Goal: Task Accomplishment & Management: Manage account settings

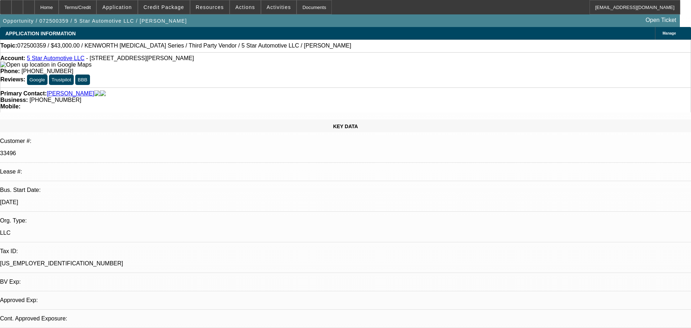
select select "0"
select select "6"
select select "0"
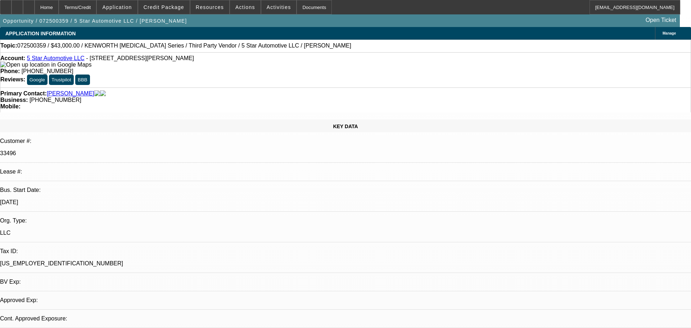
select select "0"
select select "6"
select select "0"
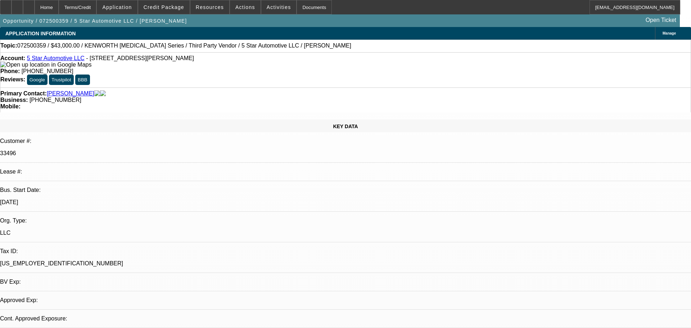
select select "0"
select select "6"
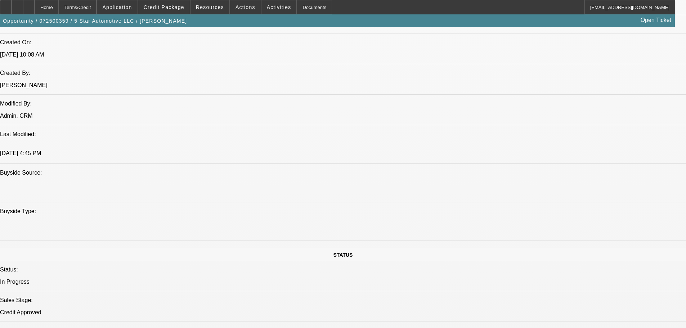
scroll to position [612, 0]
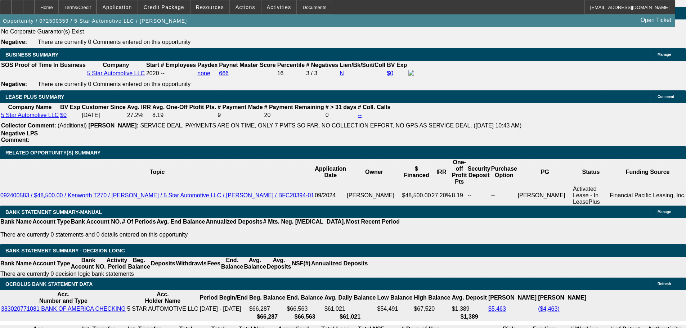
scroll to position [1152, 0]
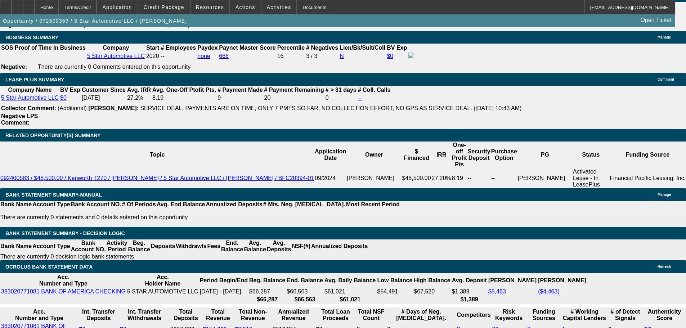
click at [12, 12] on div at bounding box center [6, 7] width 12 height 14
click at [161, 9] on span "Credit Package" at bounding box center [164, 7] width 41 height 6
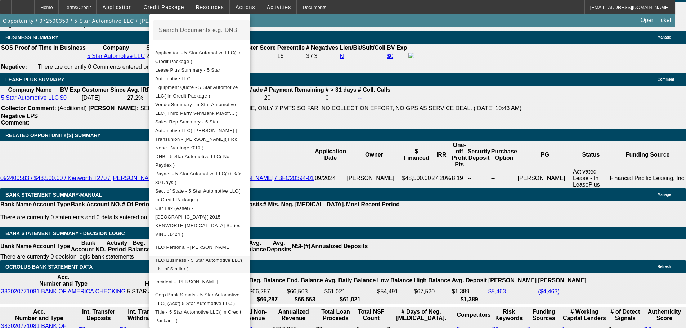
scroll to position [144, 0]
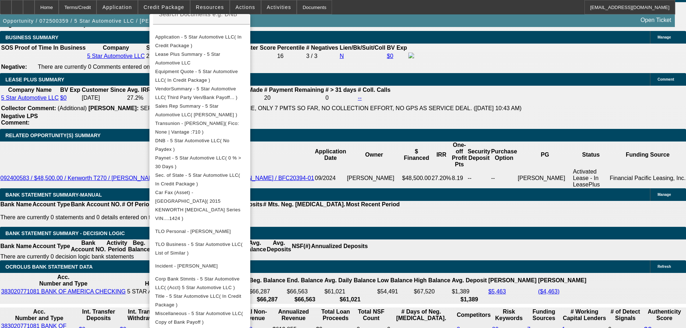
click at [397, 143] on div at bounding box center [343, 164] width 686 height 328
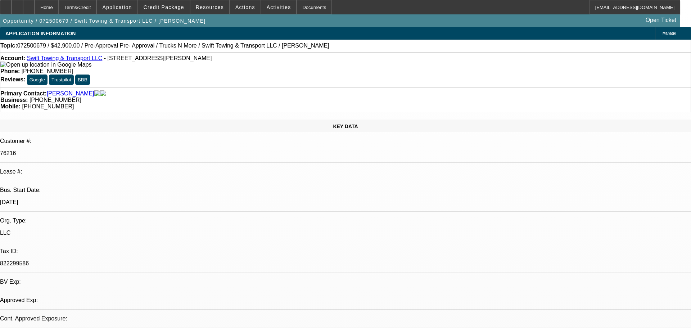
select select "0"
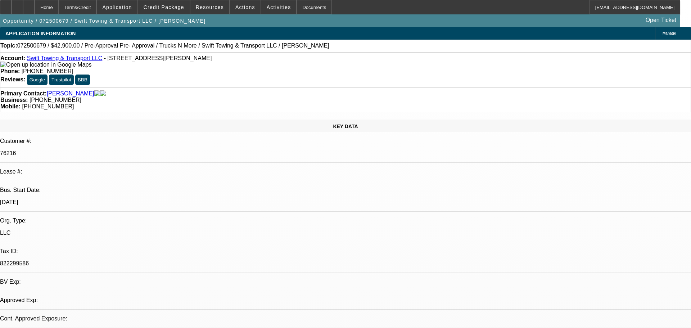
select select "0"
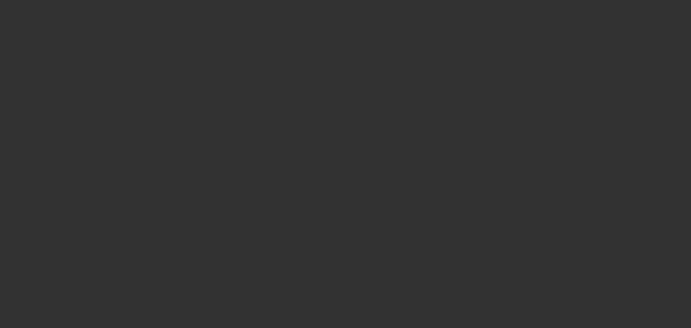
select select "1"
select select "2"
select select "6"
select select "2"
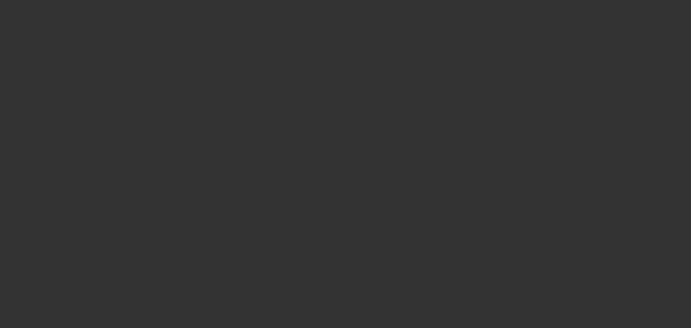
select select "6"
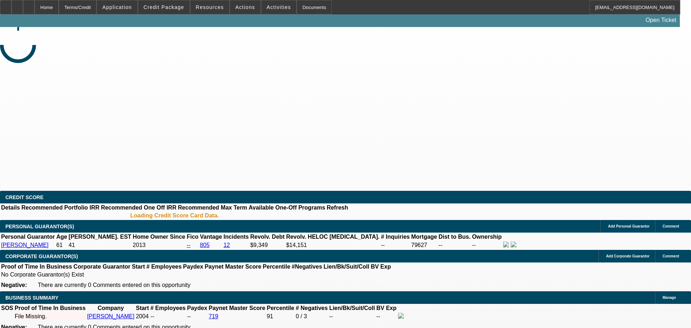
select select "0"
select select "2"
select select "0"
select select "6"
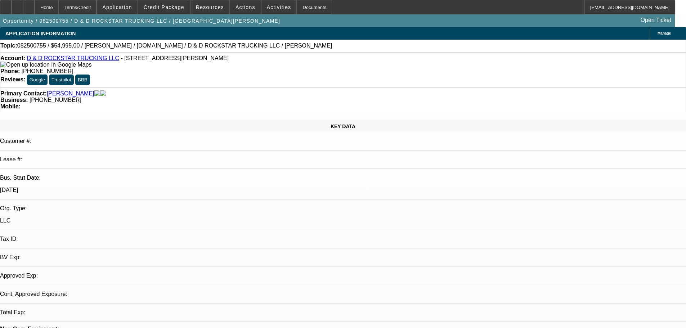
select select "0"
select select "2"
select select "0"
select select "6"
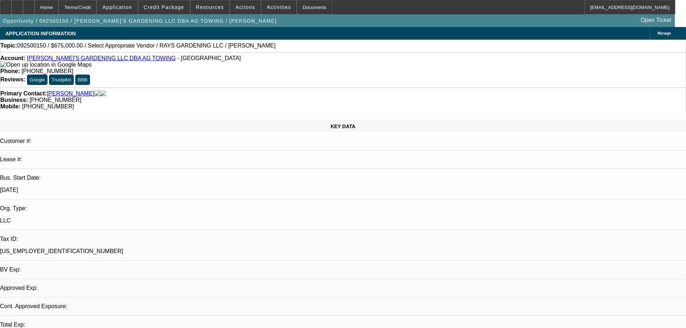
select select "0.1"
select select "2"
select select "0.1"
select select "4"
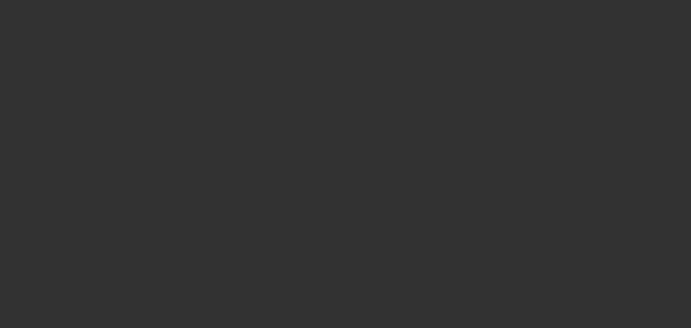
select select "0"
select select "2"
select select "0.1"
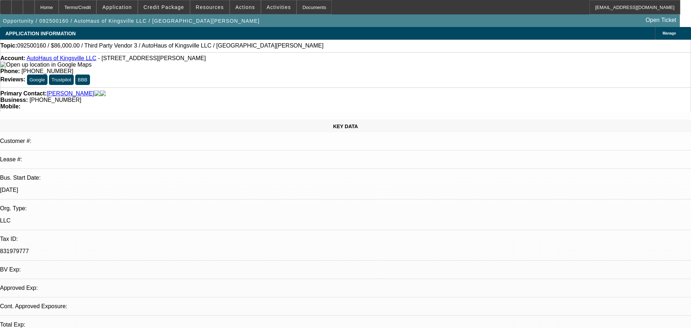
select select "1"
select select "2"
select select "4"
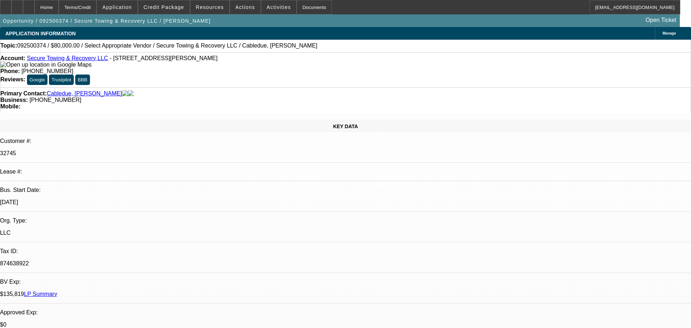
select select "0"
select select "2"
select select "0.1"
select select "4"
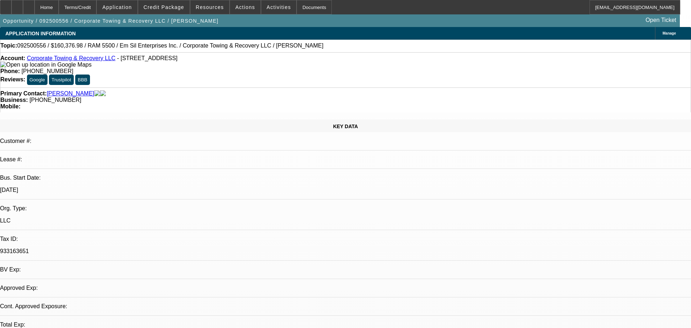
select select "0"
select select "2"
select select "0.1"
select select "4"
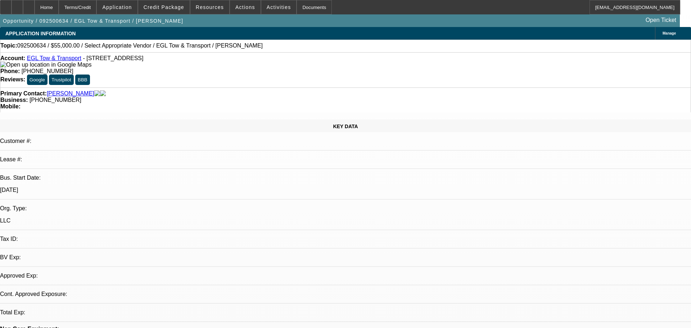
select select "0"
select select "2"
select select "0.1"
select select "4"
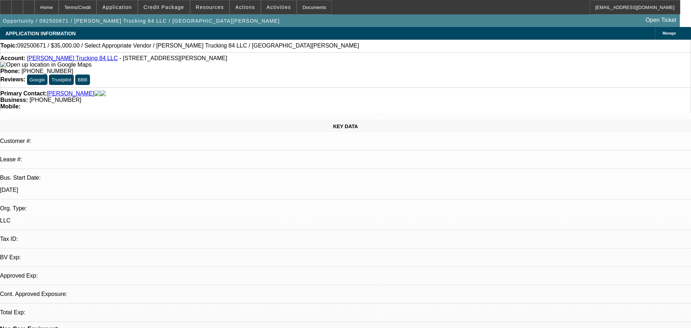
select select "0"
select select "2"
select select "0.1"
select select "4"
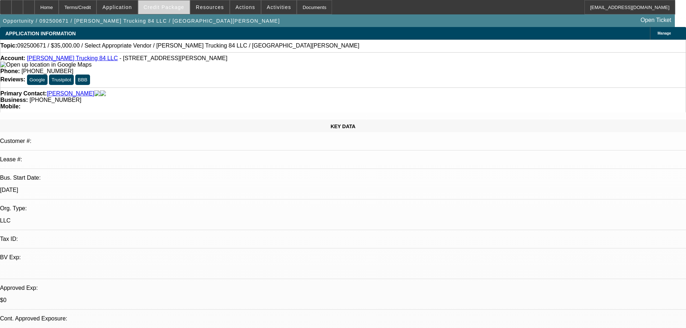
click at [169, 13] on span at bounding box center [163, 7] width 51 height 17
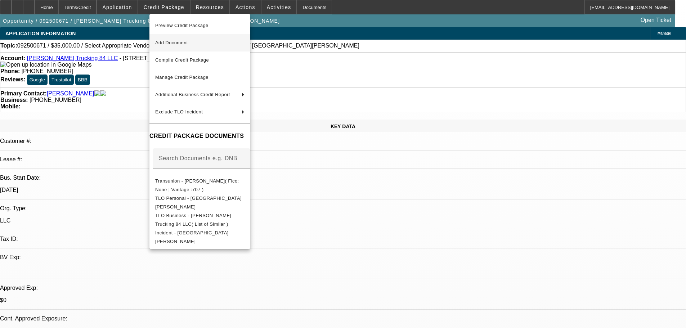
click at [202, 38] on button "Add Document" at bounding box center [199, 42] width 101 height 17
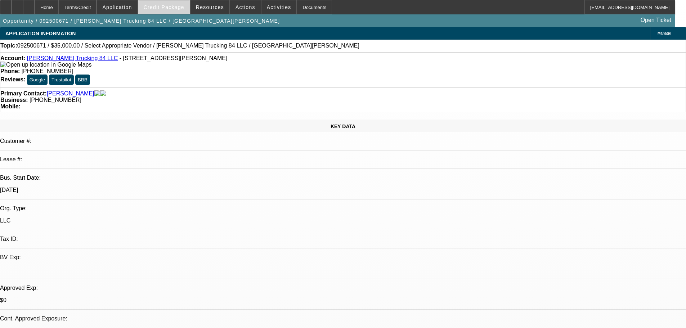
click at [175, 6] on span "Credit Package" at bounding box center [164, 7] width 41 height 6
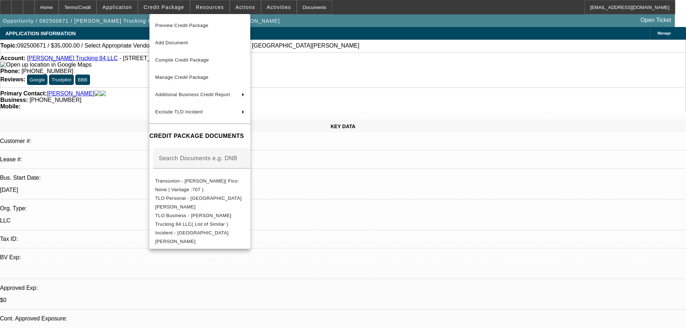
click at [163, 5] on div at bounding box center [343, 164] width 686 height 328
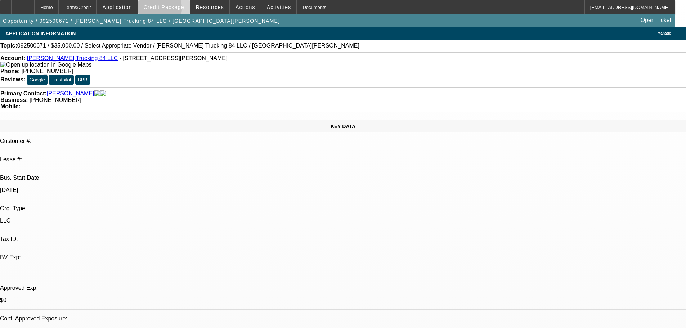
click at [163, 10] on span at bounding box center [163, 7] width 51 height 17
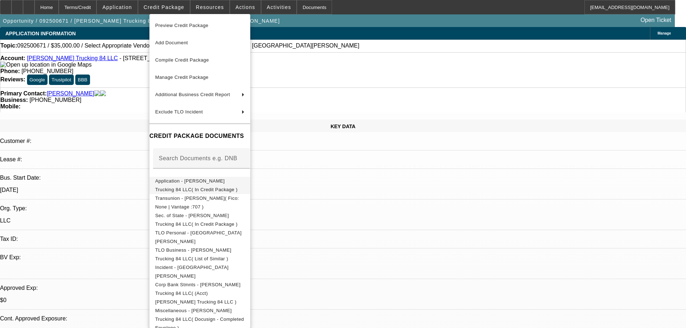
click at [221, 188] on button "Application - Montgomery Trucking 84 LLC( In Credit Package )" at bounding box center [199, 185] width 101 height 17
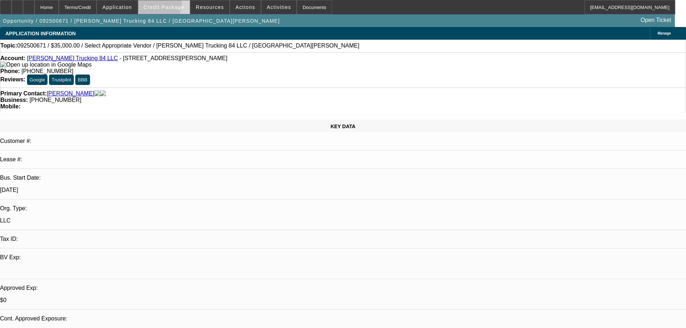
click at [171, 6] on span "Credit Package" at bounding box center [164, 7] width 41 height 6
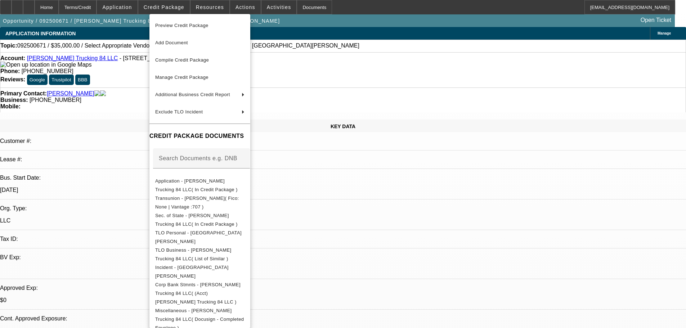
click at [369, 218] on div at bounding box center [343, 164] width 686 height 328
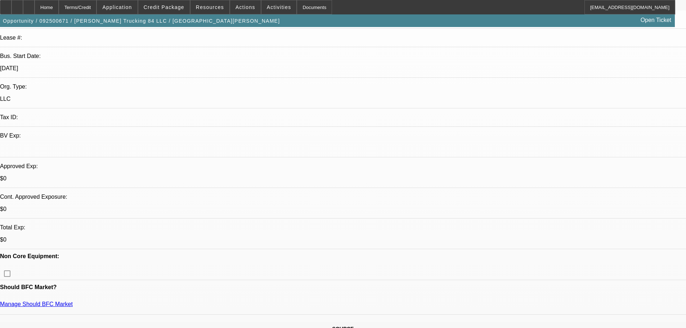
scroll to position [180, 0]
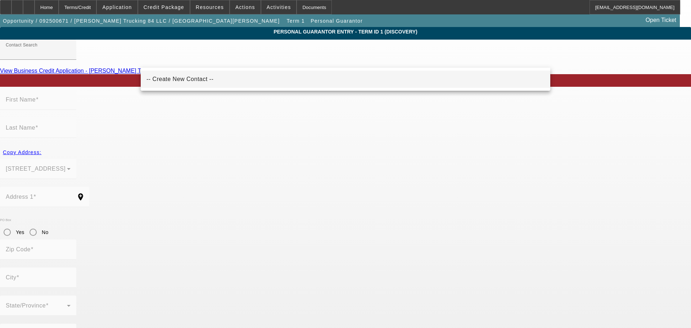
click at [199, 83] on mat-option "-- Create New Contact --" at bounding box center [346, 79] width 410 height 17
type input "-- Create New Contact --"
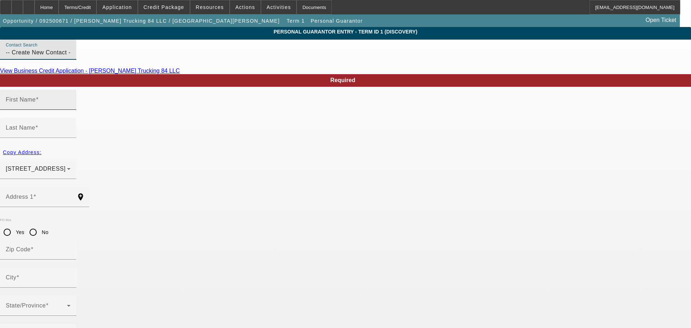
click at [71, 107] on input "First Name" at bounding box center [38, 102] width 65 height 9
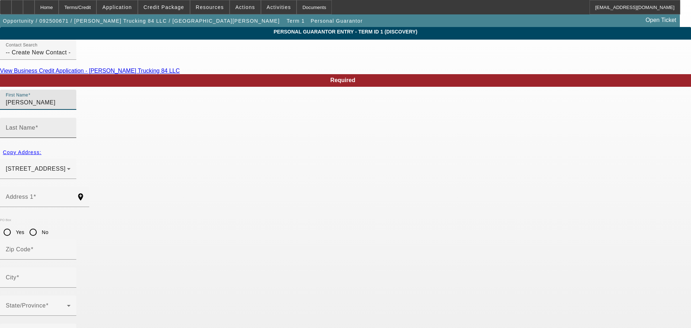
type input "Eric"
click at [35, 125] on mat-label "Last Name" at bounding box center [21, 128] width 30 height 6
click at [71, 126] on input "Last Name" at bounding box center [38, 130] width 65 height 9
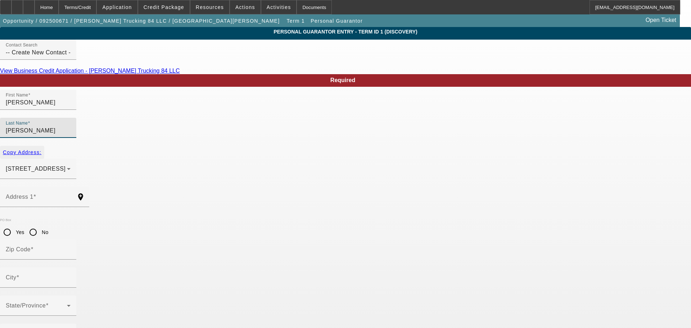
type input "Montgomery"
click at [41, 149] on span "Copy Address:" at bounding box center [22, 152] width 39 height 6
type input "14 Albany Drive"
type input "23666"
type input "Hampton"
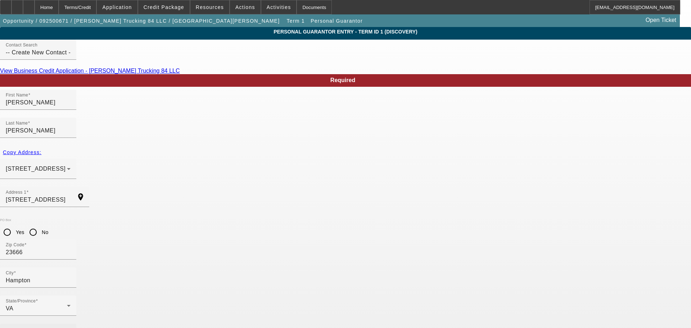
click at [50, 327] on mat-label "Business Phone" at bounding box center [28, 333] width 44 height 6
type input "(757) 696-0702"
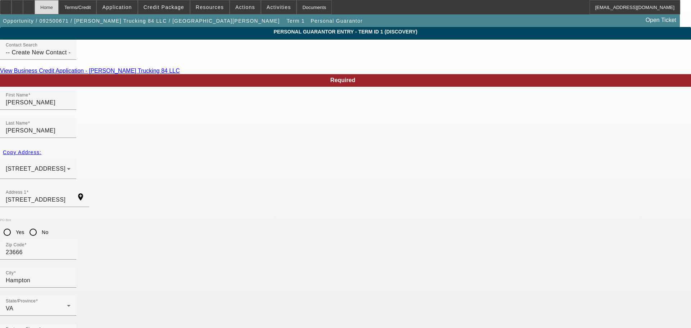
click at [59, 11] on div "Home" at bounding box center [47, 7] width 24 height 14
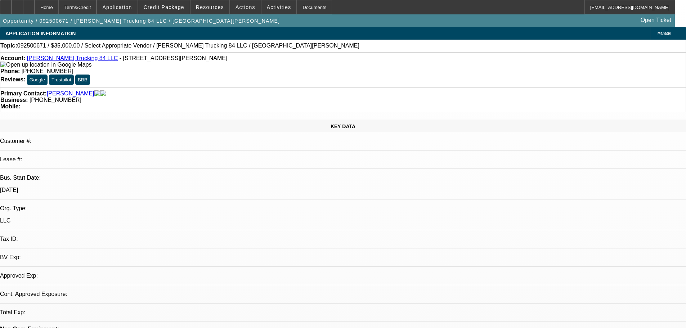
select select "0"
select select "2"
select select "0.1"
select select "4"
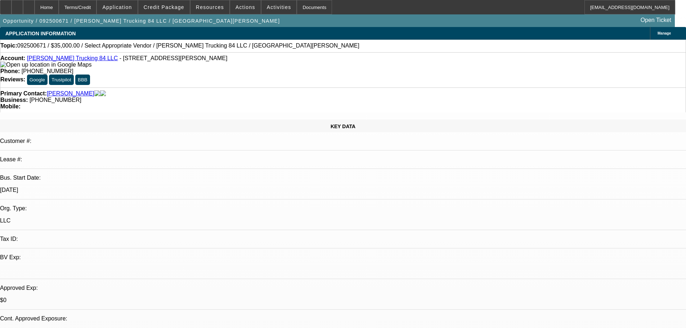
radio input "true"
drag, startPoint x: 546, startPoint y: 143, endPoint x: 530, endPoint y: 150, distance: 17.2
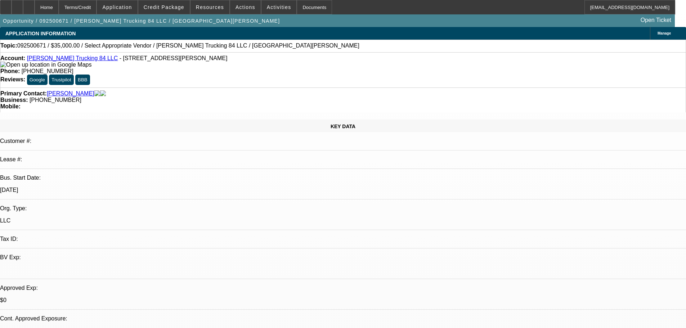
type textarea "10-1: Need Eric's social, got his app but no social.// NEed Sharitas app and SU…"
radio input "true"
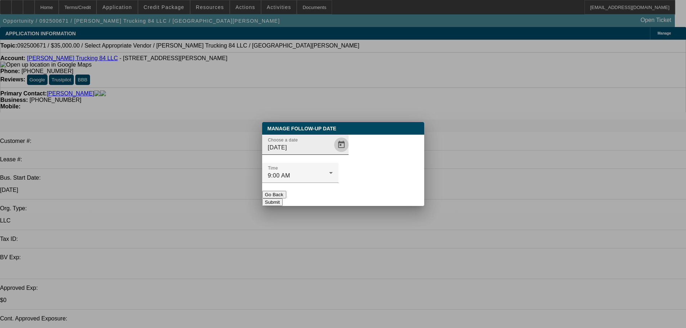
click at [333, 153] on span "Open calendar" at bounding box center [341, 144] width 17 height 17
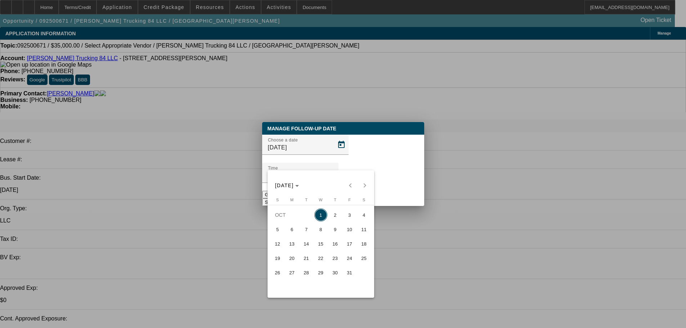
click at [319, 230] on span "8" at bounding box center [320, 229] width 13 height 13
type input "10/8/2025"
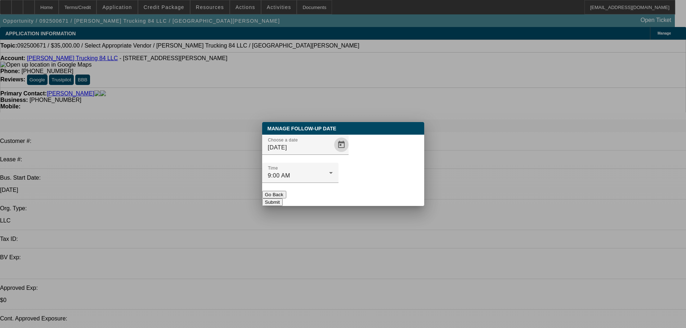
click at [283, 198] on button "Submit" at bounding box center [272, 202] width 21 height 8
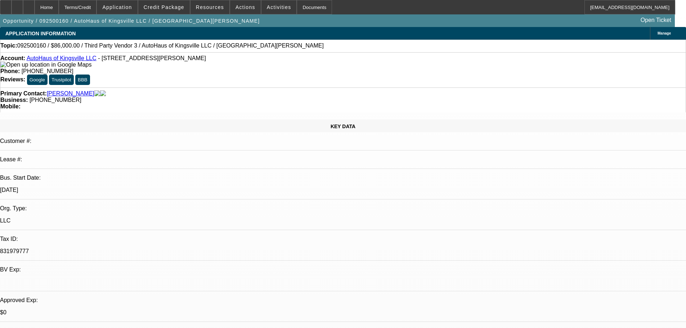
select select "0"
select select "2"
select select "0.1"
select select "4"
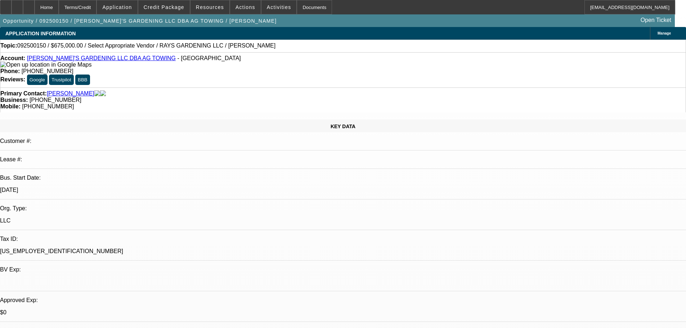
select select "0.1"
select select "2"
select select "0.1"
select select "4"
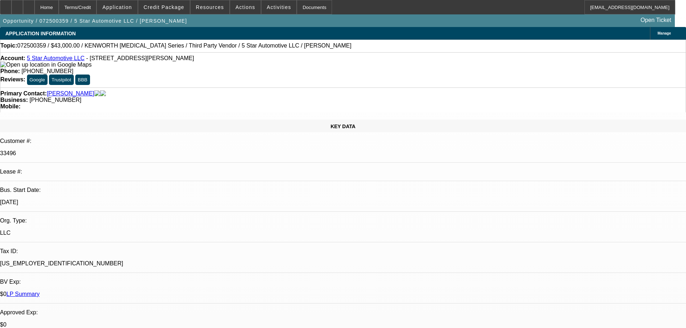
select select "0"
select select "6"
select select "0"
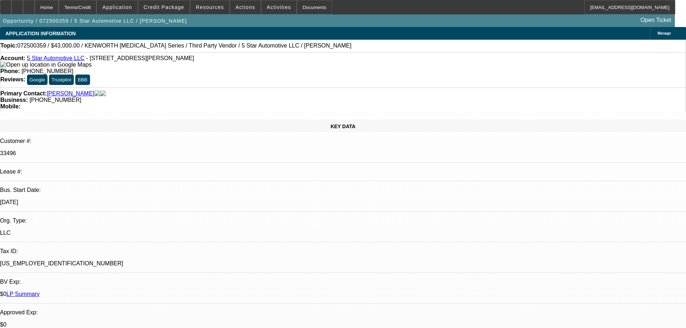
select select "0"
select select "6"
select select "0"
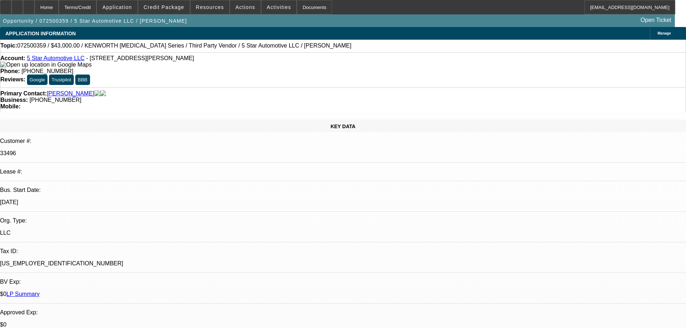
select select "0"
select select "6"
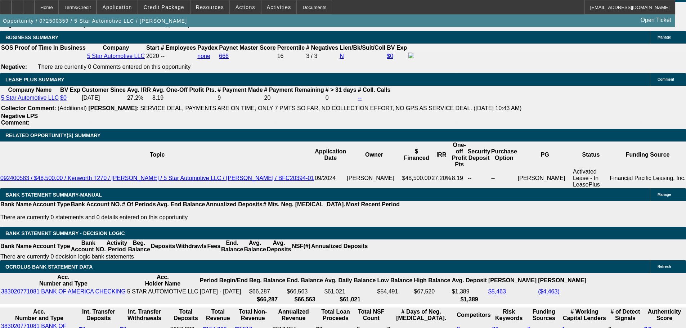
scroll to position [72, 0]
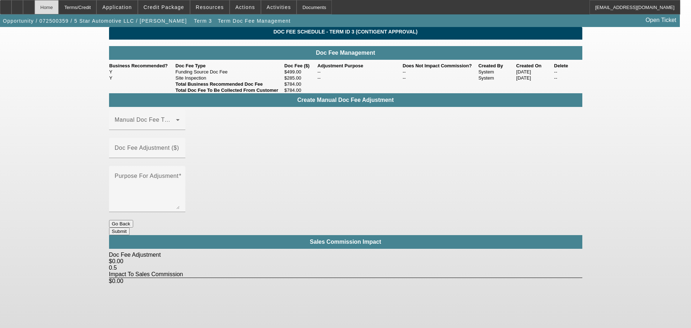
click at [59, 8] on div "Home" at bounding box center [47, 7] width 24 height 14
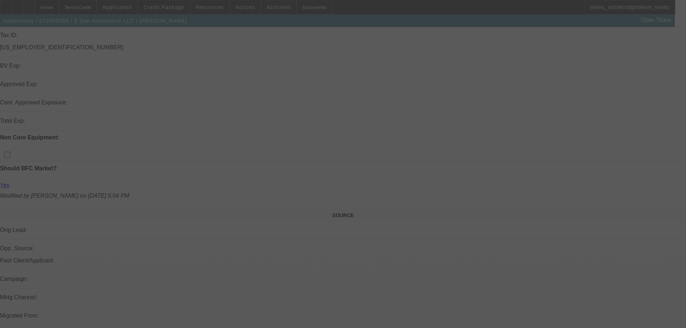
scroll to position [263, 0]
select select "0"
select select "6"
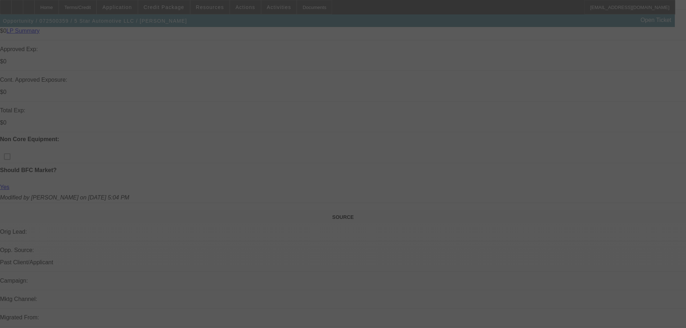
select select "0"
select select "6"
select select "0"
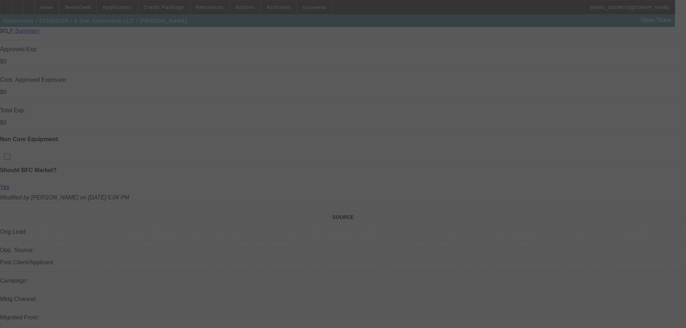
select select "0"
select select "6"
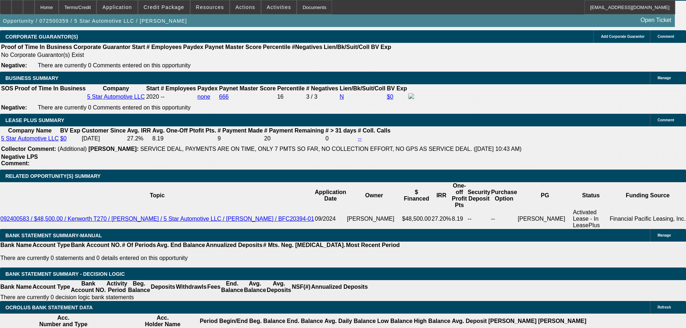
scroll to position [1163, 0]
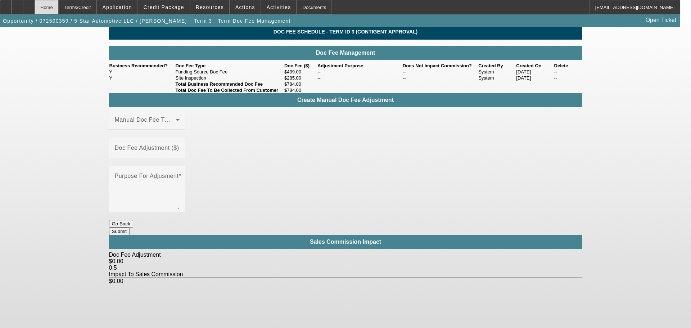
click at [59, 10] on div "Home" at bounding box center [47, 7] width 24 height 14
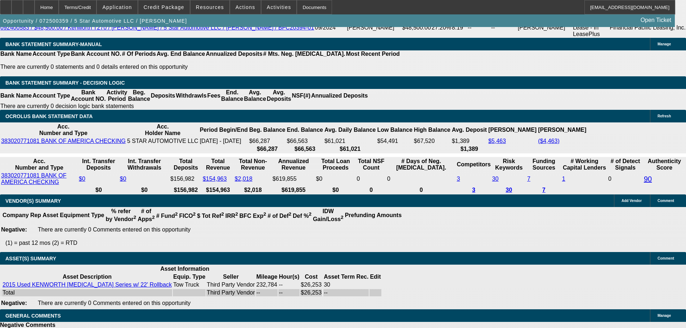
select select "0"
select select "6"
select select "0"
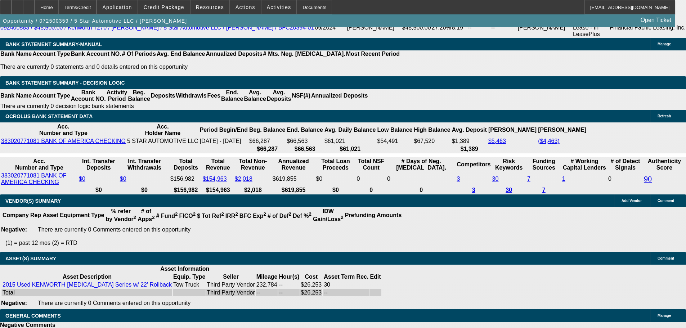
select select "0"
select select "6"
select select "0"
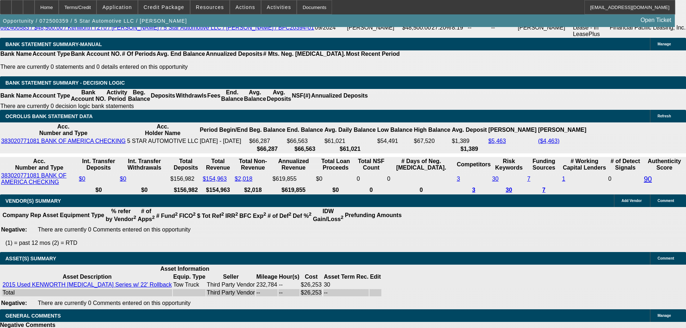
select select "0"
select select "6"
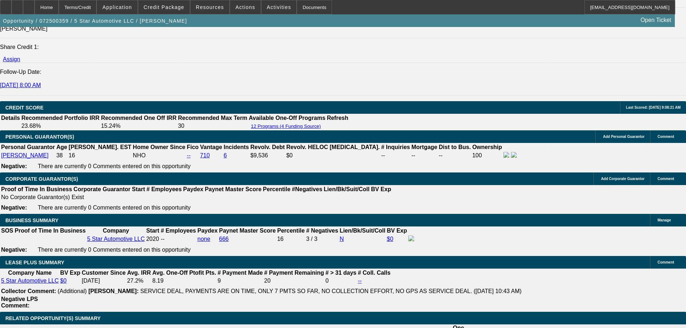
scroll to position [1116, 0]
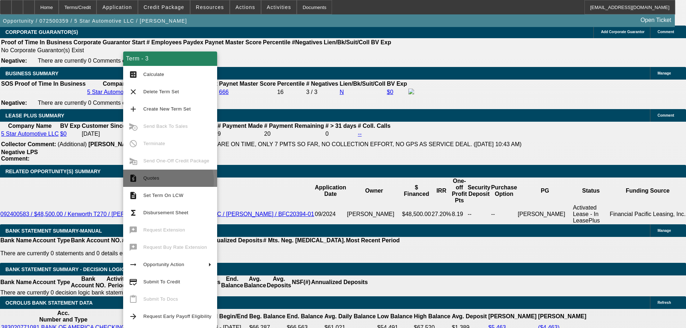
click at [166, 181] on span "Quotes" at bounding box center [177, 178] width 68 height 9
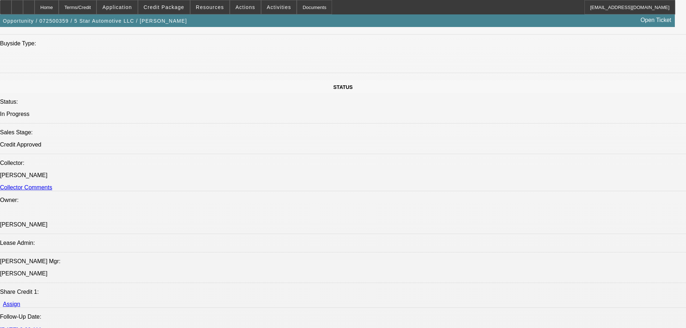
scroll to position [504, 0]
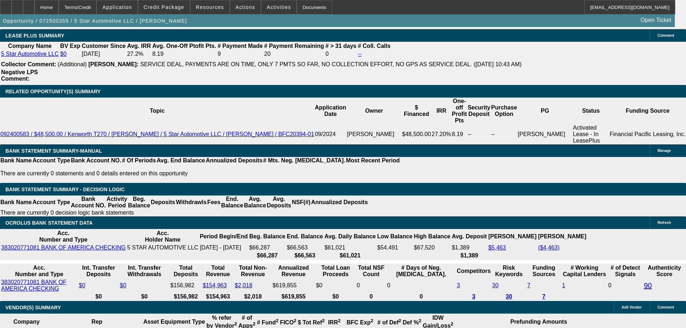
scroll to position [1188, 0]
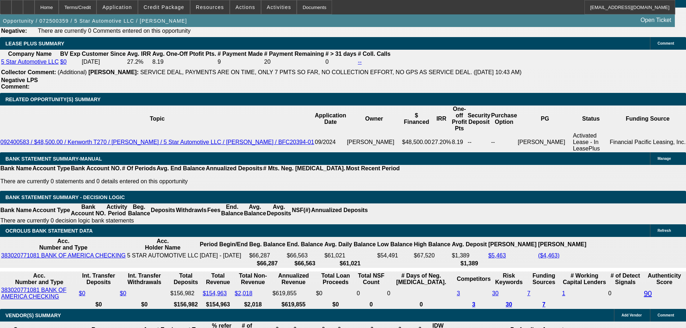
drag, startPoint x: 156, startPoint y: 176, endPoint x: 170, endPoint y: 176, distance: 13.7
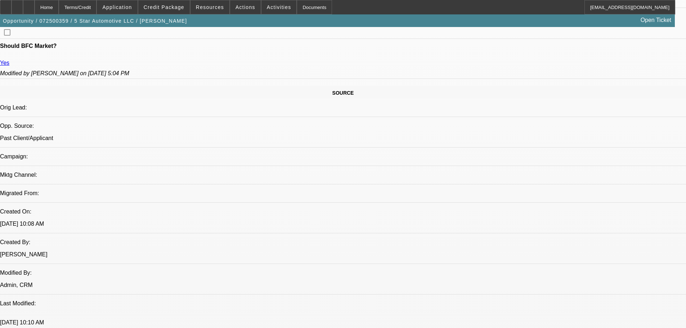
scroll to position [360, 0]
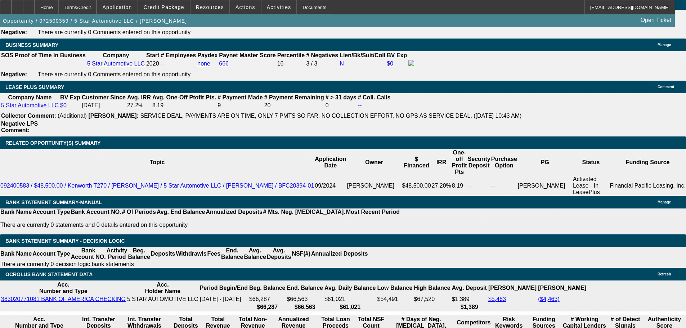
scroll to position [1152, 0]
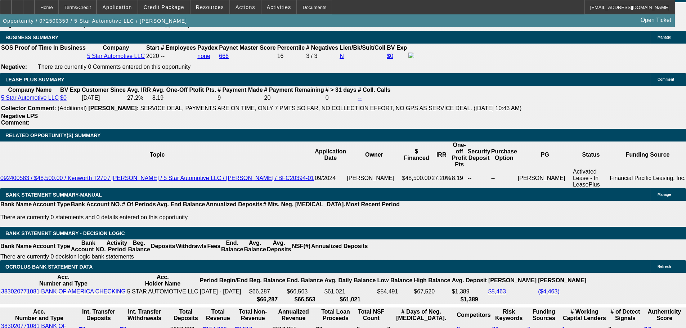
drag, startPoint x: 106, startPoint y: 213, endPoint x: 156, endPoint y: 215, distance: 50.4
type input "162"
type input "UNKNOWN"
type input "1625"
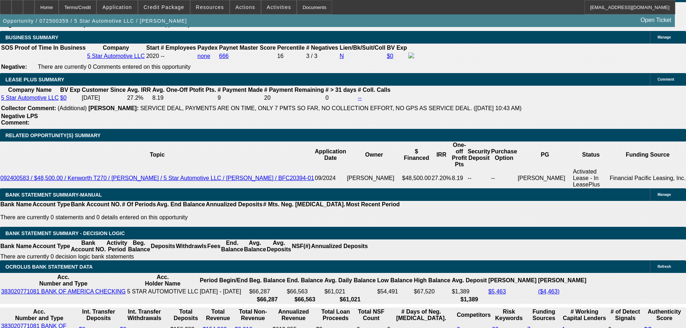
type input "21.2"
type input "$1,625.00"
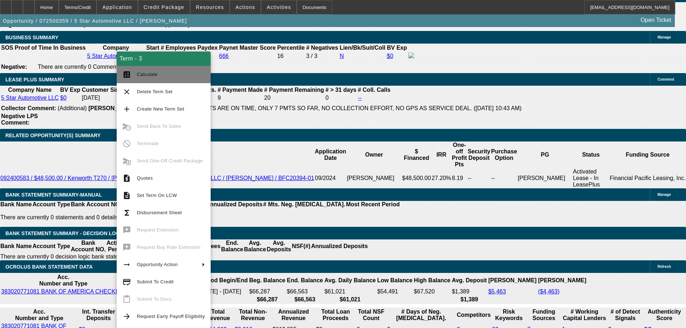
click at [156, 76] on span "Calculate" at bounding box center [147, 74] width 21 height 5
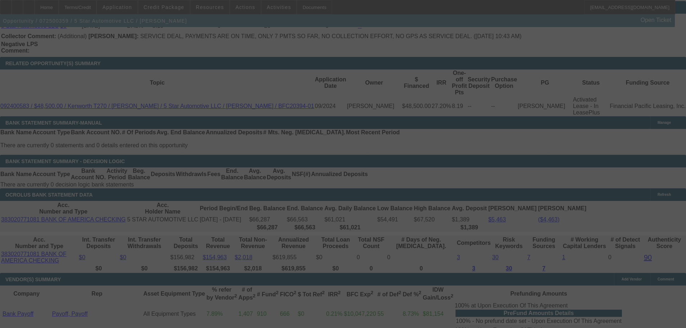
scroll to position [1210, 0]
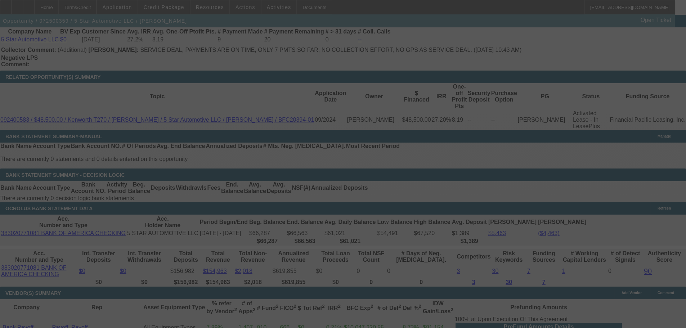
select select "0"
select select "6"
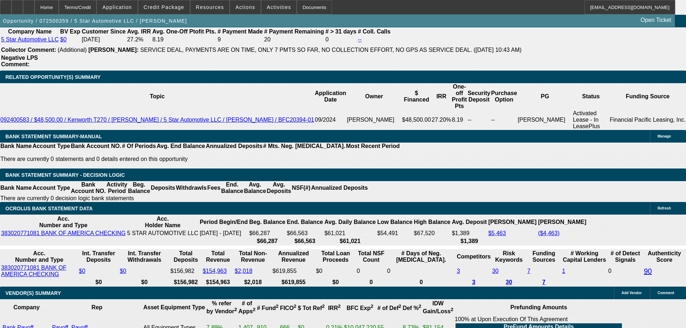
drag, startPoint x: 105, startPoint y: 153, endPoint x: 155, endPoint y: 159, distance: 50.0
type input "16"
type input "UNKNOWN"
type input "165"
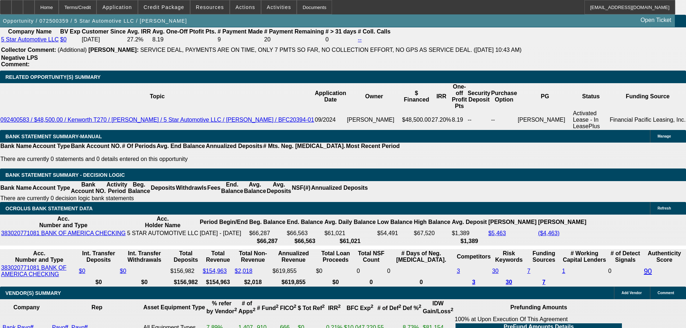
type input "1650"
type input "22.4"
type input "$1,650.00"
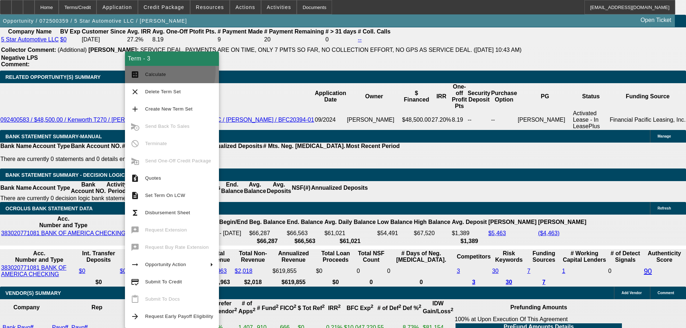
click at [162, 71] on span "Calculate" at bounding box center [179, 74] width 68 height 9
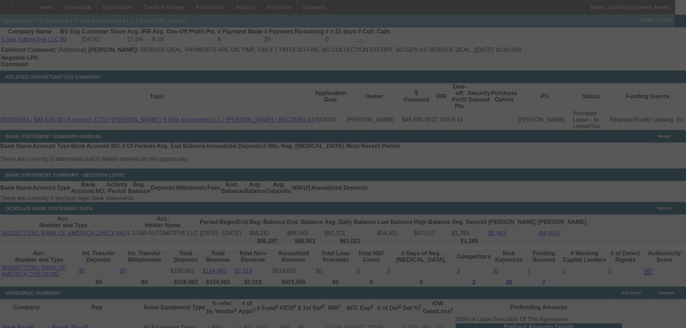
select select "0"
select select "6"
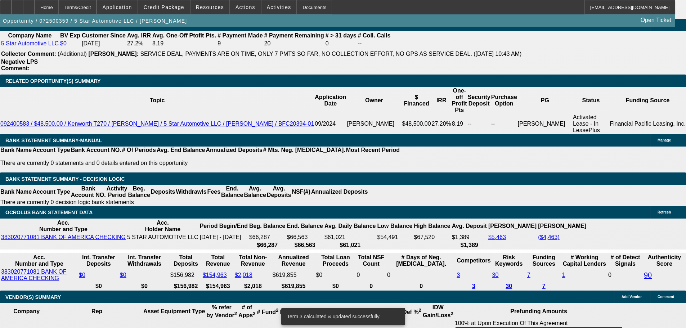
drag, startPoint x: 105, startPoint y: 158, endPoint x: 146, endPoint y: 162, distance: 40.5
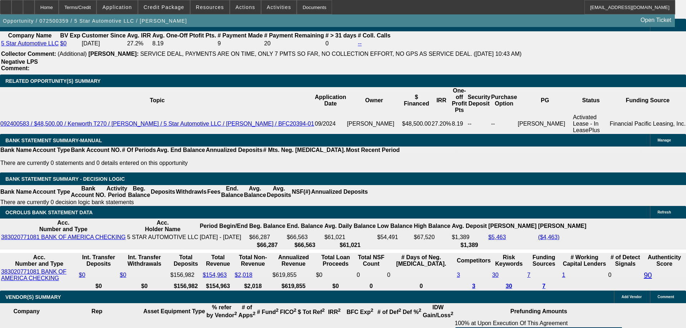
type input "166"
type input "UNKNOWN"
type input "1665"
type input "23"
type input "$1,665.00"
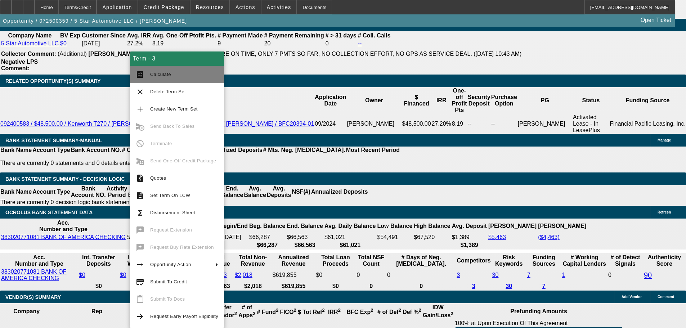
click at [152, 74] on span "Calculate" at bounding box center [160, 74] width 21 height 5
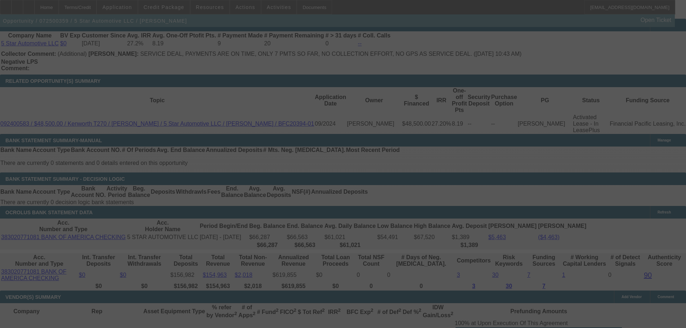
select select "0"
select select "6"
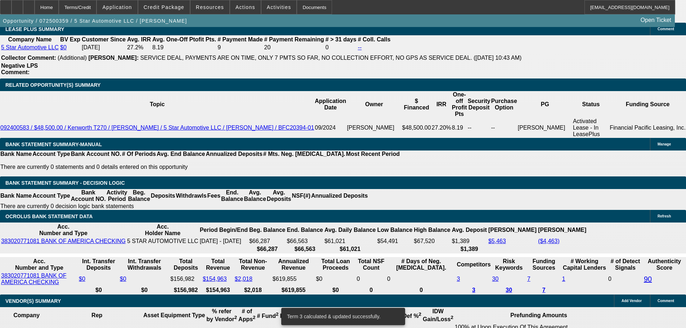
scroll to position [72, 0]
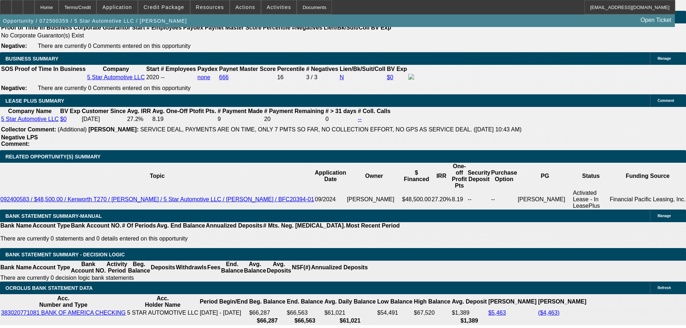
scroll to position [1130, 0]
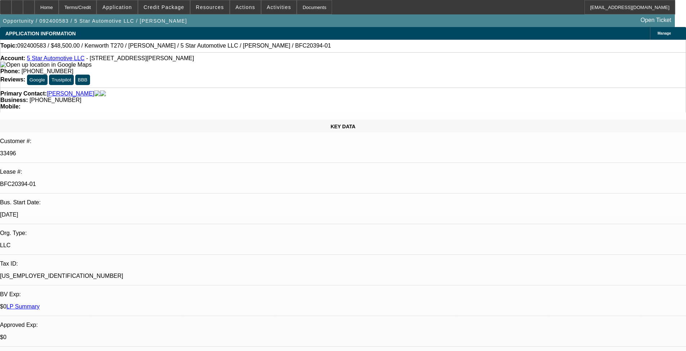
select select "0"
select select "6"
select select "0"
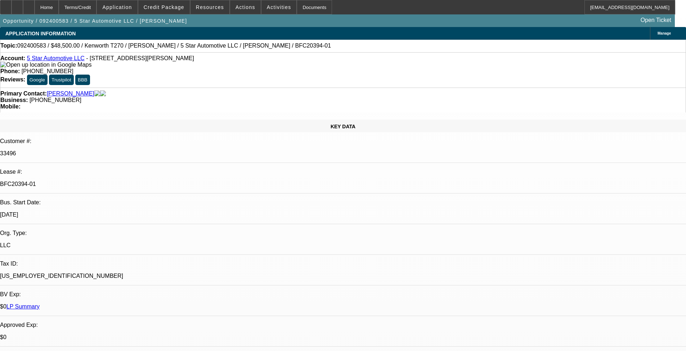
select select "0"
select select "6"
select select "0"
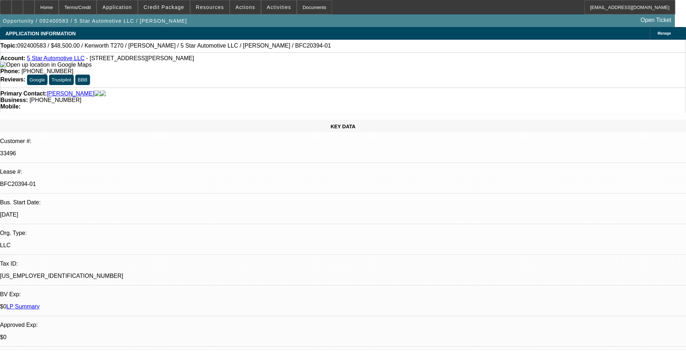
select select "0"
select select "6"
select select "0"
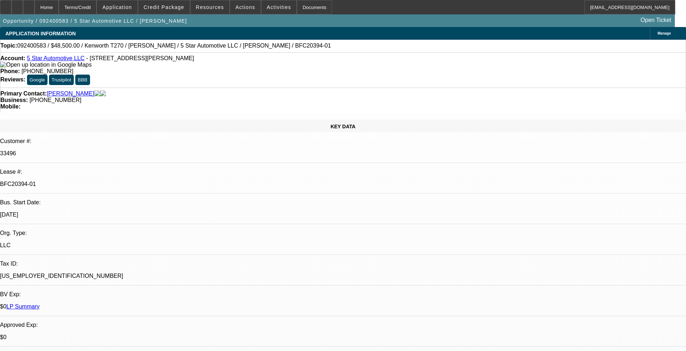
select select "6"
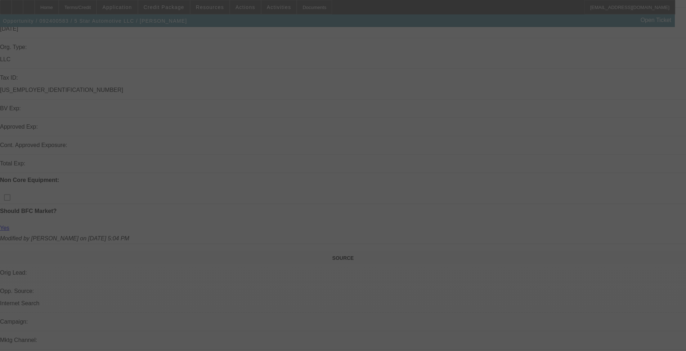
scroll to position [252, 0]
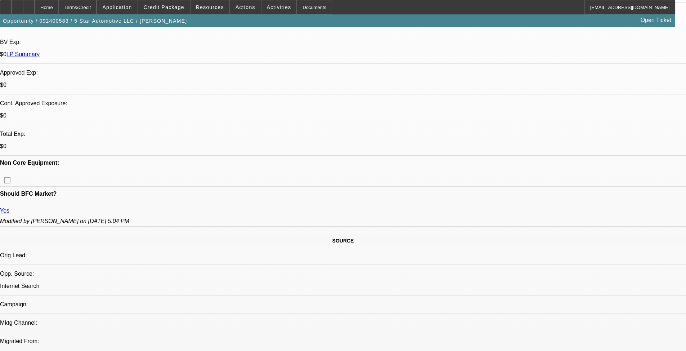
select select "0"
select select "6"
select select "0"
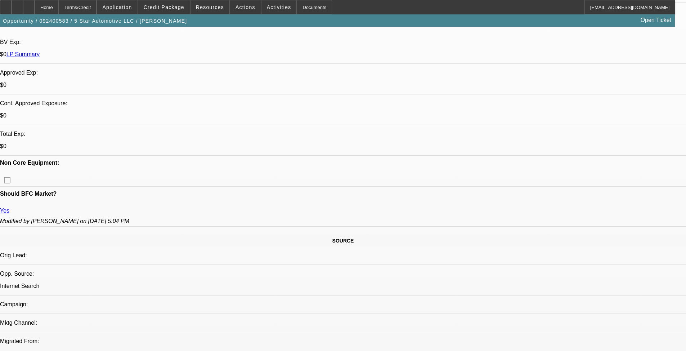
select select "0"
select select "6"
select select "0"
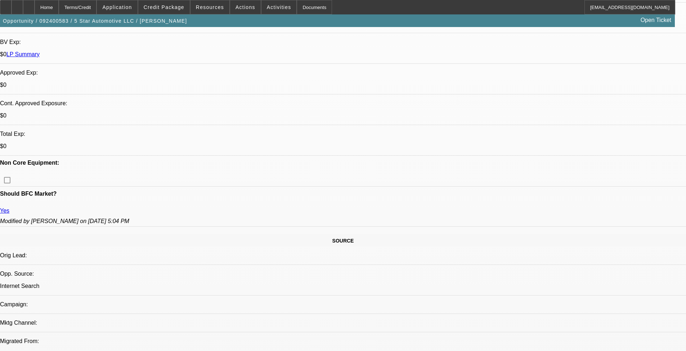
select select "0"
select select "6"
select select "0"
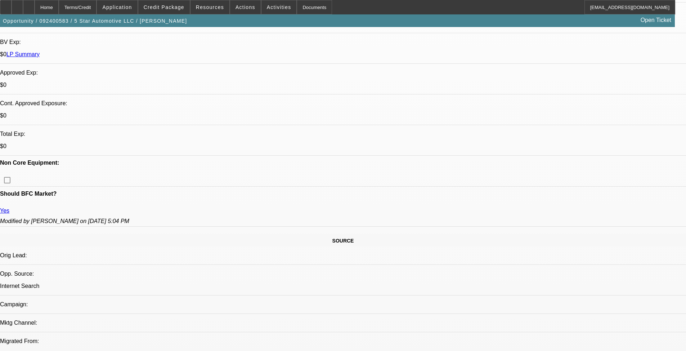
select select "6"
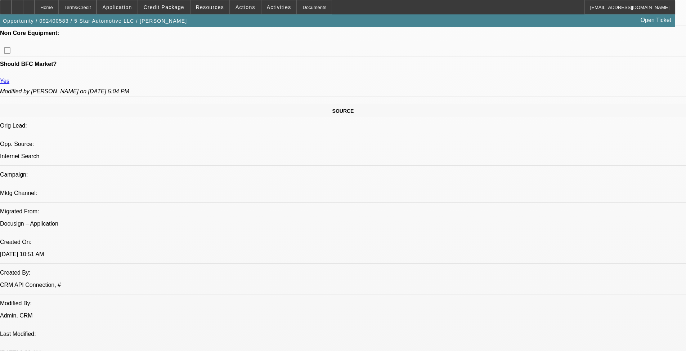
scroll to position [1583, 0]
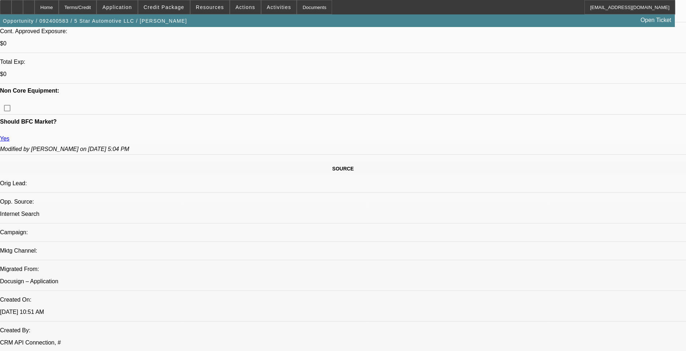
select select "0"
select select "6"
select select "0"
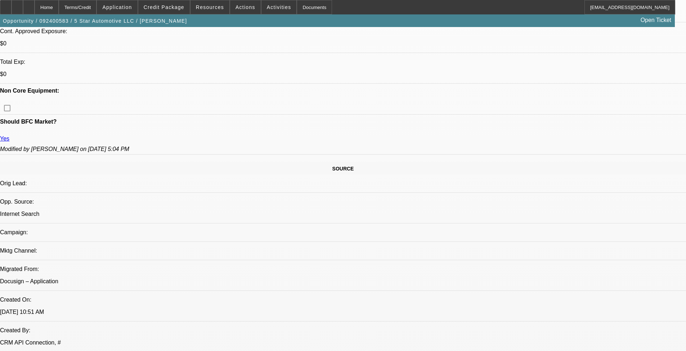
select select "0"
select select "6"
select select "0"
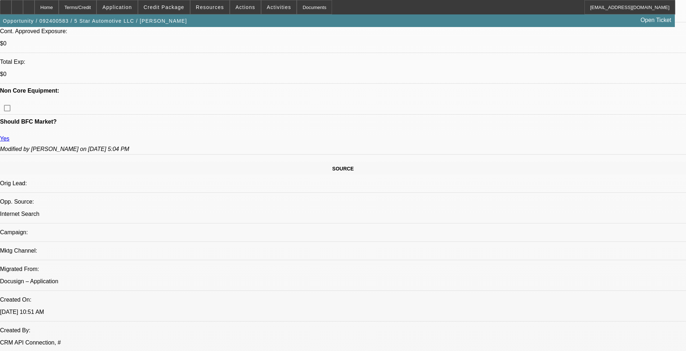
select select "0"
select select "6"
select select "0"
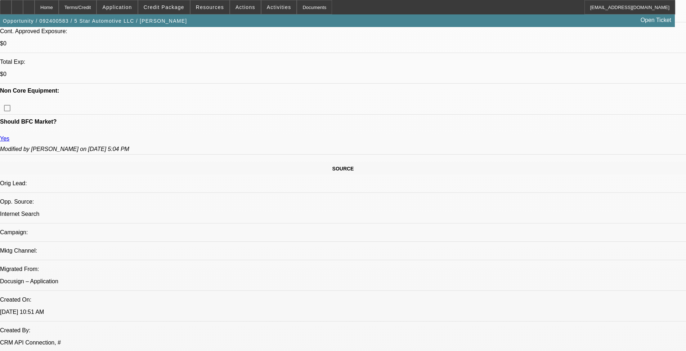
select select "6"
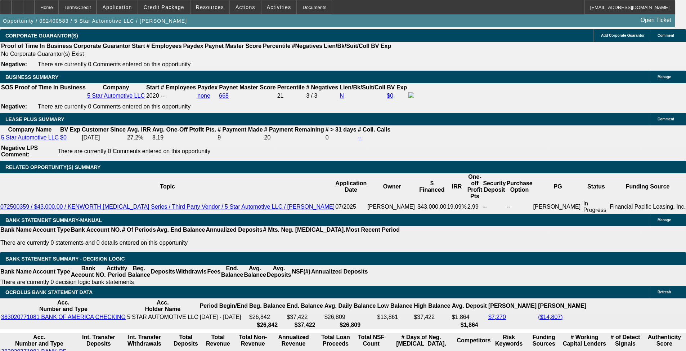
scroll to position [1190, 0]
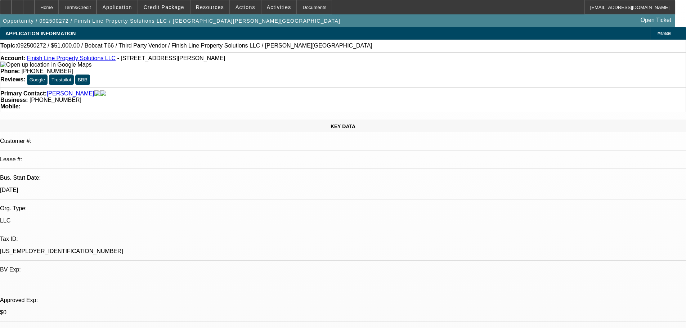
select select "0"
select select "6"
select select "0"
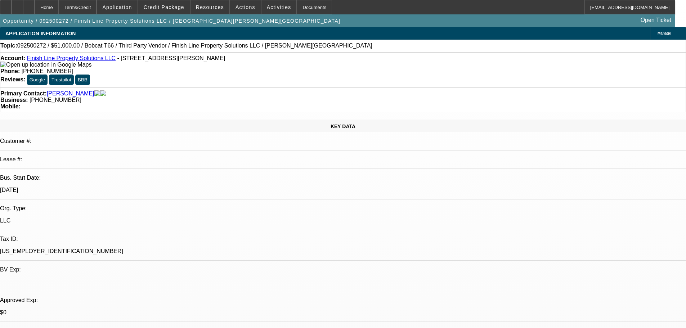
select select "0"
select select "6"
select select "0"
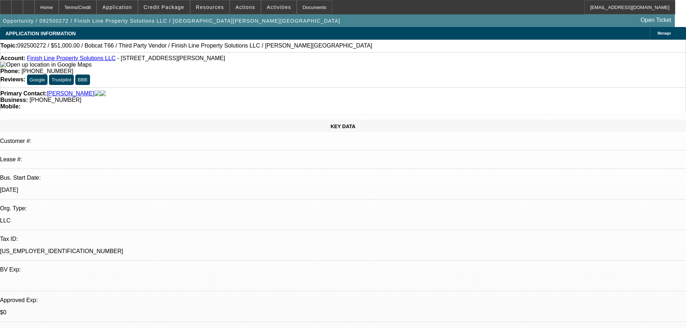
select select "0"
select select "6"
select select "0"
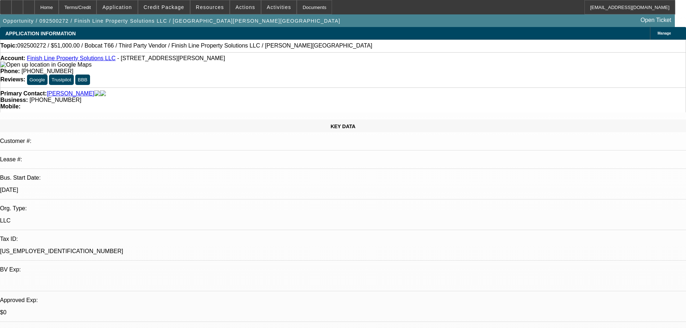
select select "6"
radio input "true"
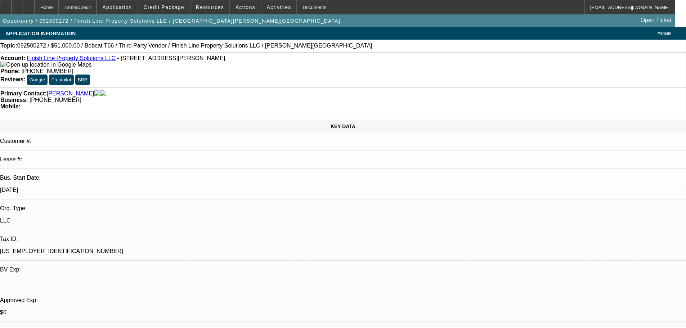
type textarea "very busy guy, waiting"
radio input "true"
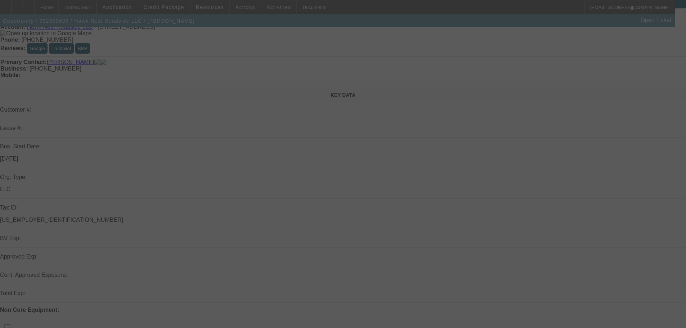
scroll to position [72, 0]
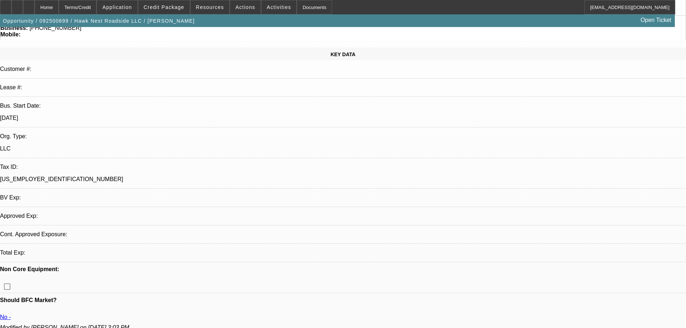
select select "0"
select select "2"
select select "0.1"
select select "4"
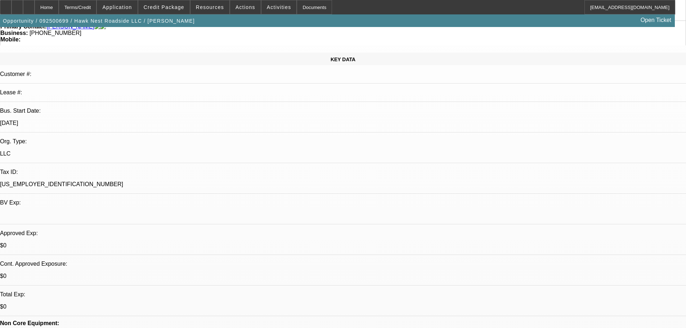
scroll to position [36, 0]
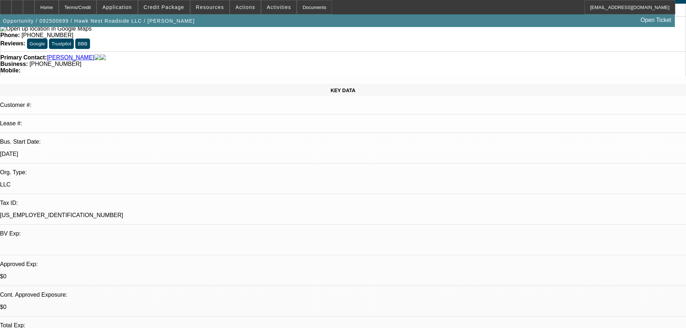
click at [181, 3] on span at bounding box center [163, 7] width 51 height 17
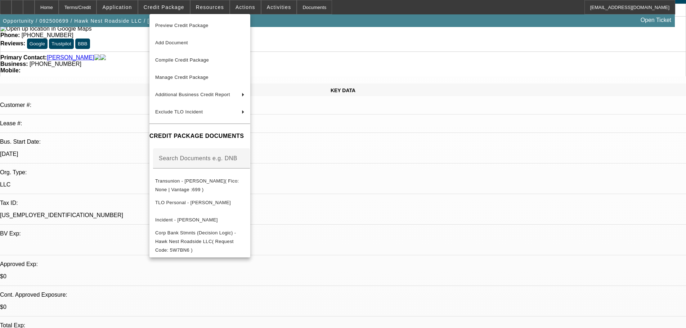
click at [403, 173] on div at bounding box center [343, 164] width 686 height 328
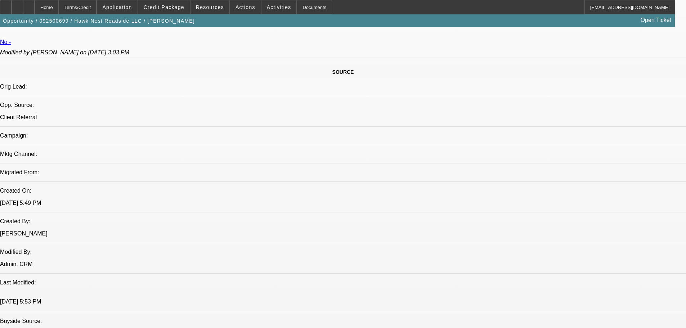
scroll to position [360, 0]
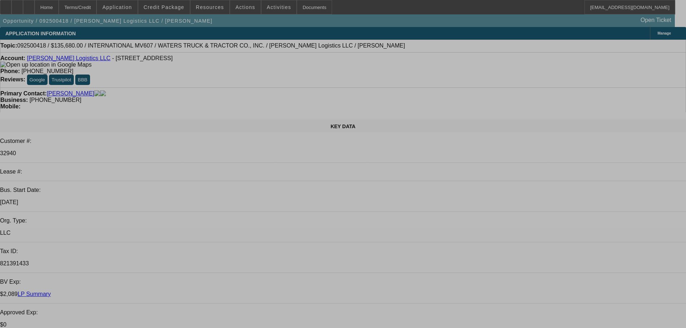
select select "0"
select select "2"
select select "0"
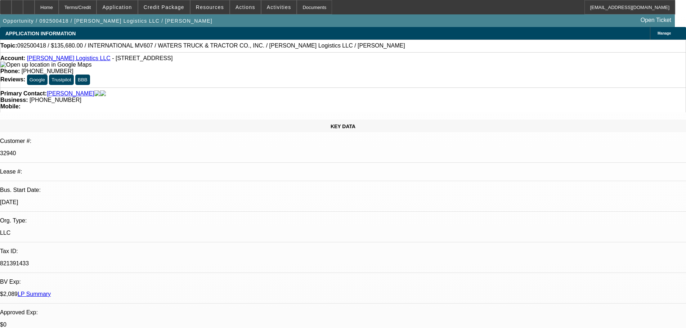
select select "6"
select select "0"
select select "2"
select select "0"
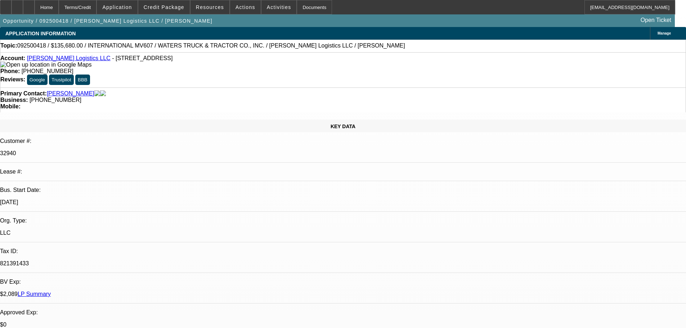
select select "6"
select select "0"
select select "2"
select select "0"
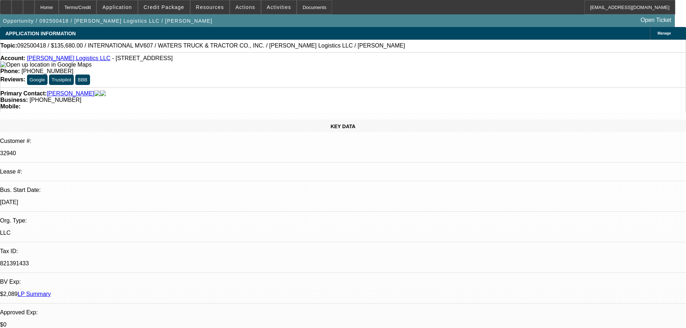
select select "6"
select select "0"
select select "2"
select select "0"
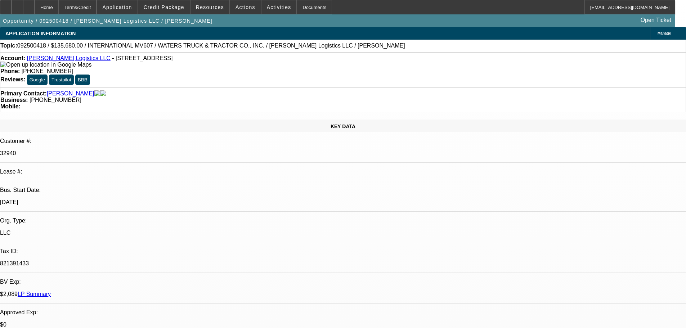
select select "6"
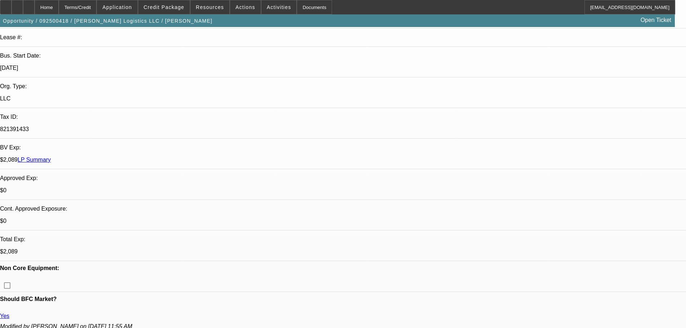
scroll to position [144, 0]
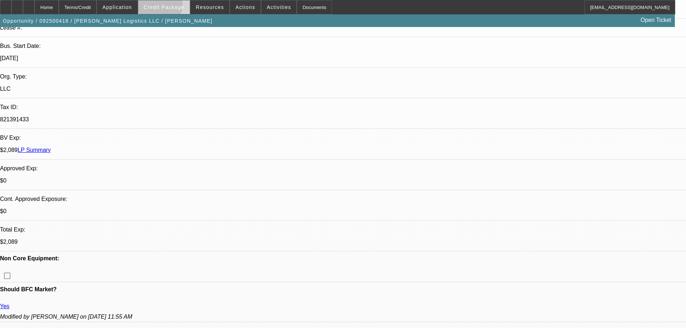
click at [171, 6] on span "Credit Package" at bounding box center [164, 7] width 41 height 6
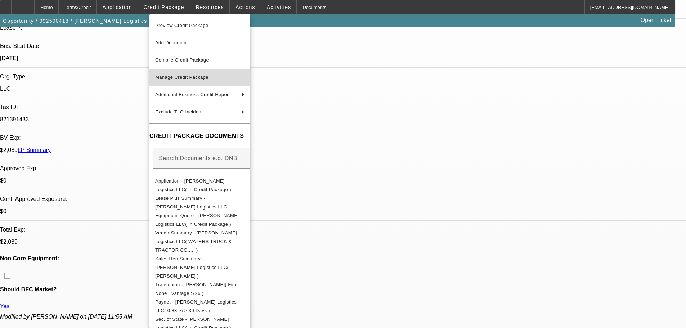
click at [202, 80] on span "Manage Credit Package" at bounding box center [181, 76] width 53 height 5
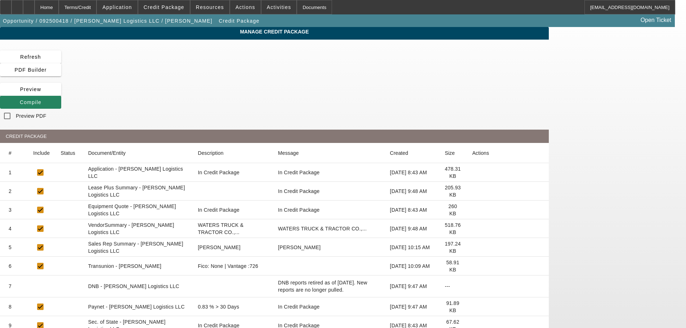
click at [472, 266] on icon at bounding box center [472, 266] width 0 height 0
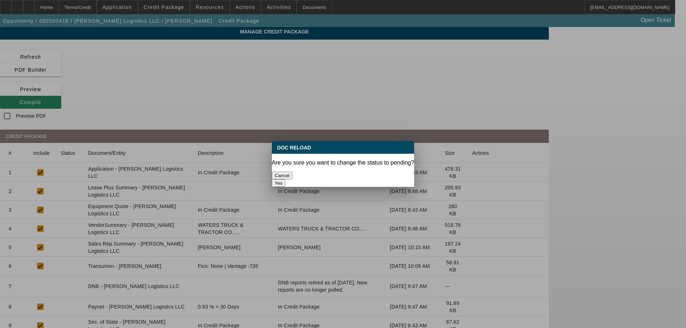
click at [285, 179] on button "Yes" at bounding box center [279, 183] width 14 height 8
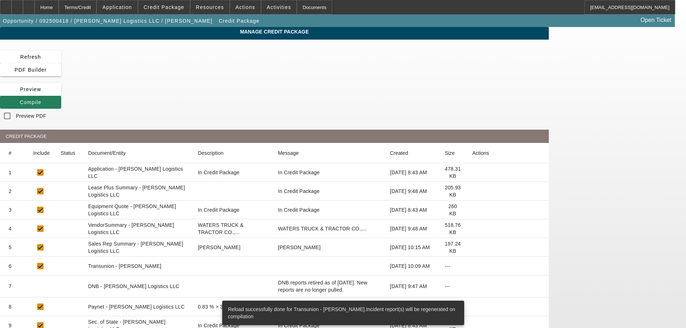
click at [41, 99] on span "Compile" at bounding box center [31, 102] width 22 height 6
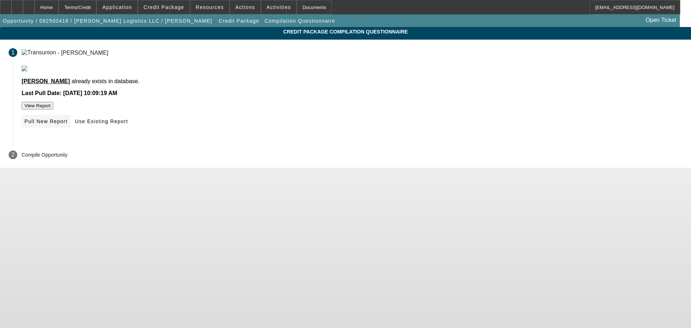
click at [68, 124] on span "Pull New Report" at bounding box center [45, 121] width 43 height 6
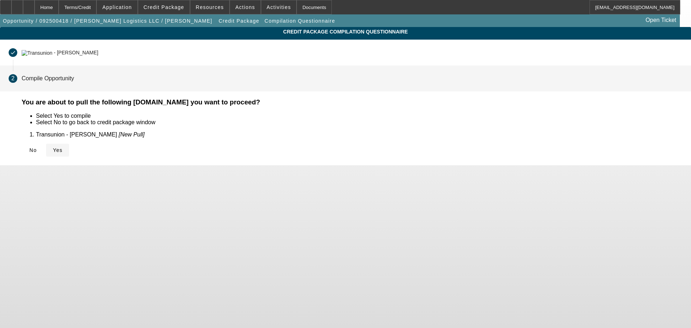
click at [53, 153] on icon at bounding box center [53, 150] width 0 height 6
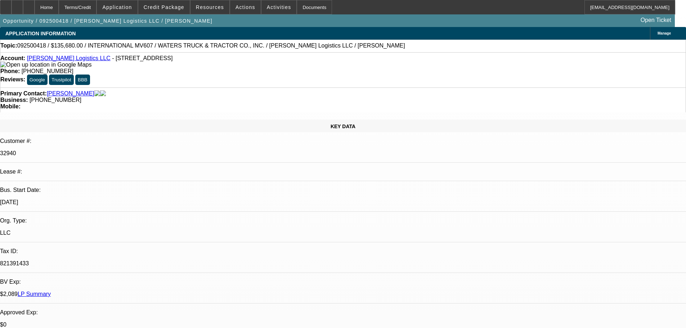
select select "0"
select select "2"
select select "0"
select select "6"
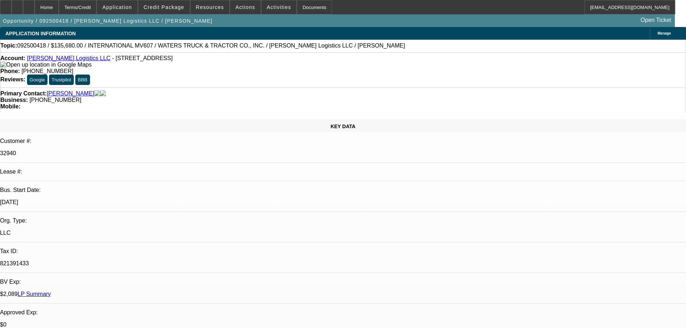
select select "0"
select select "2"
select select "0"
select select "6"
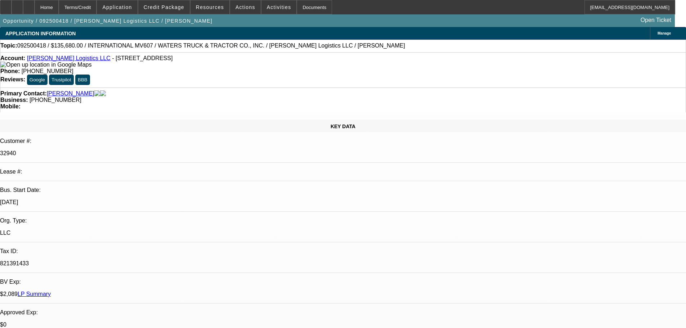
select select "0"
select select "2"
select select "0"
select select "6"
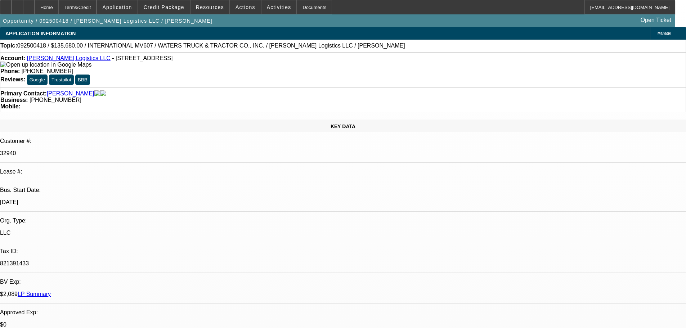
select select "0"
select select "2"
select select "0"
select select "6"
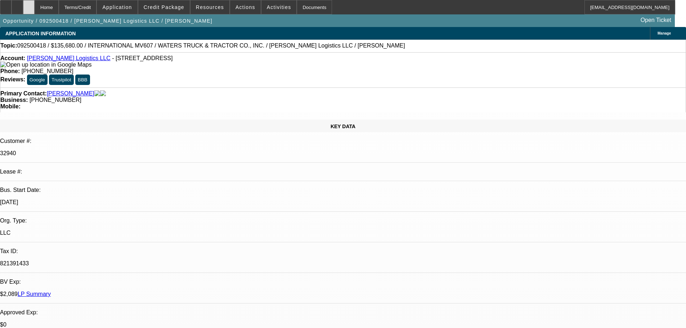
click at [29, 5] on icon at bounding box center [29, 5] width 0 height 0
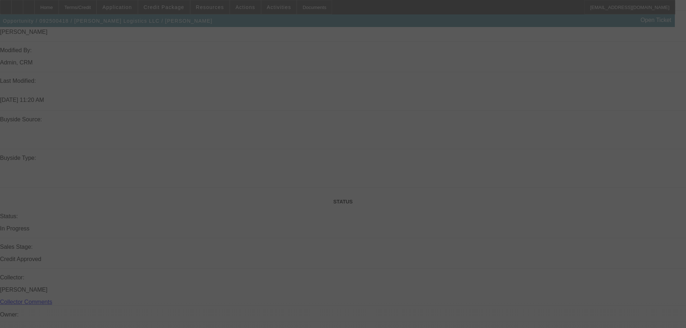
scroll to position [648, 0]
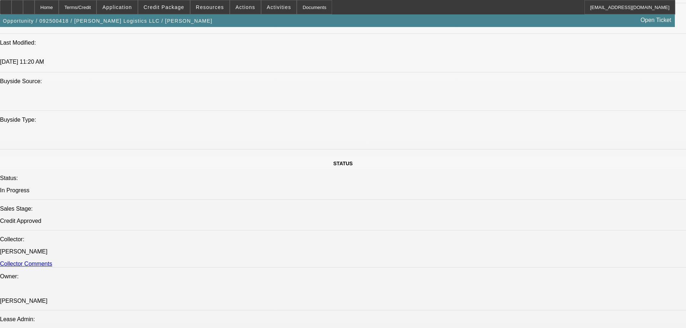
select select "0"
select select "2"
select select "0"
select select "6"
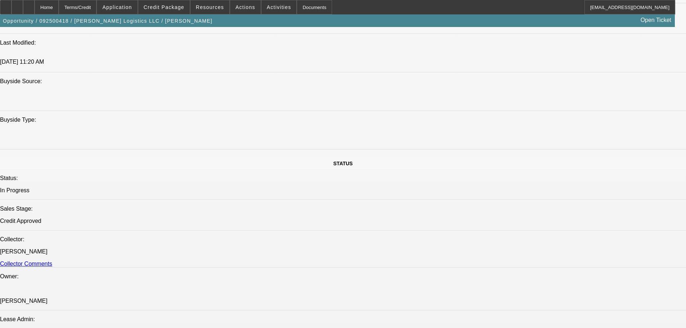
select select "0"
select select "2"
select select "0"
select select "6"
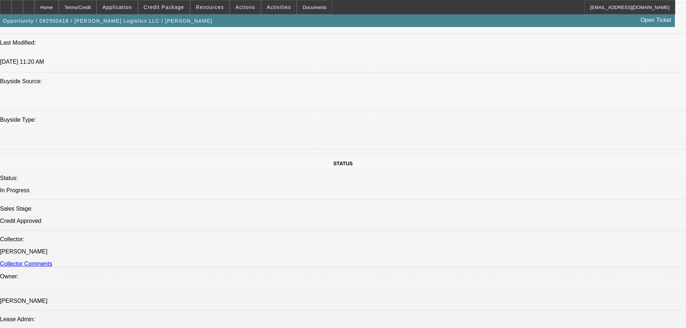
select select "0"
select select "2"
select select "0"
select select "6"
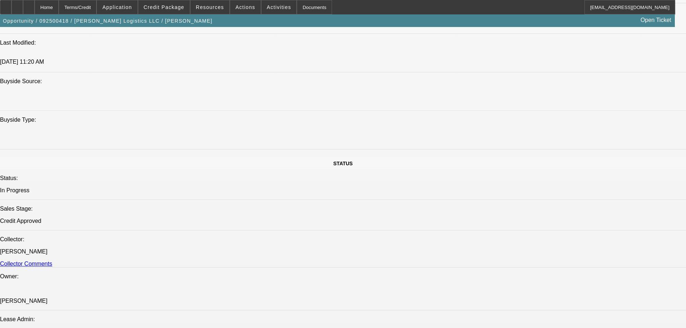
select select "0"
select select "2"
select select "0"
select select "6"
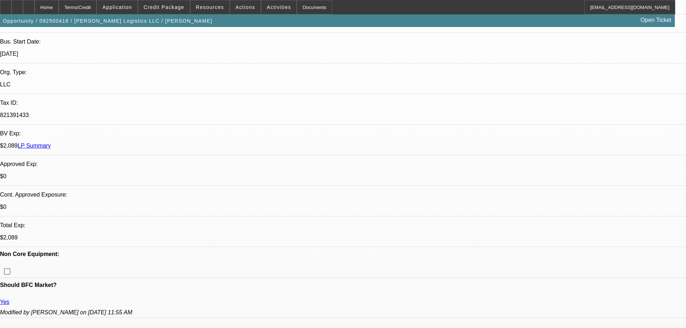
scroll to position [144, 0]
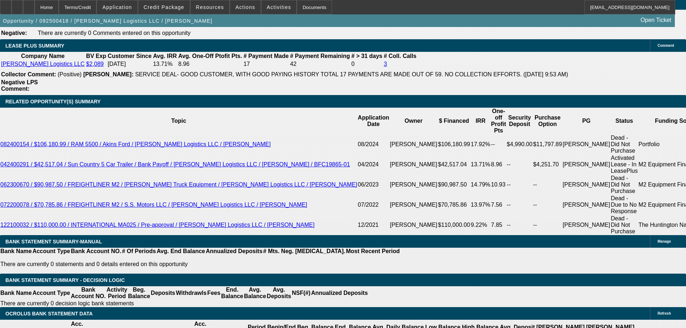
scroll to position [1332, 0]
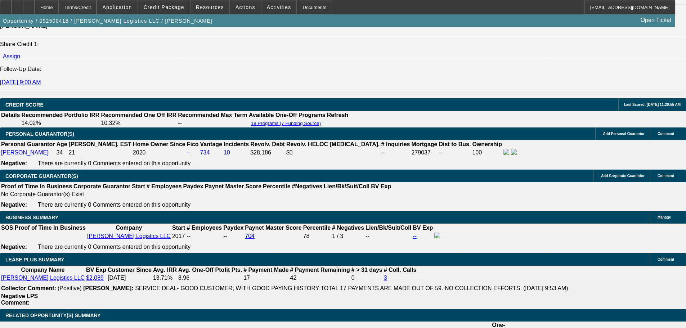
scroll to position [468, 0]
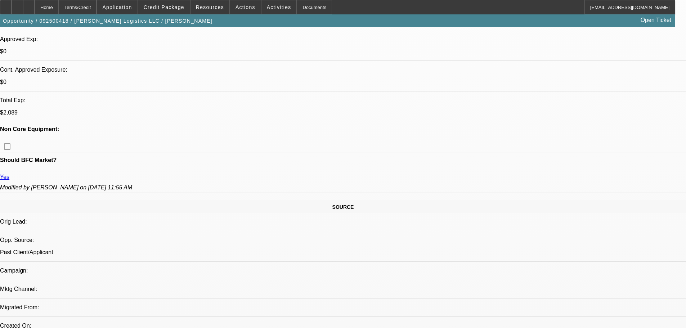
scroll to position [180, 0]
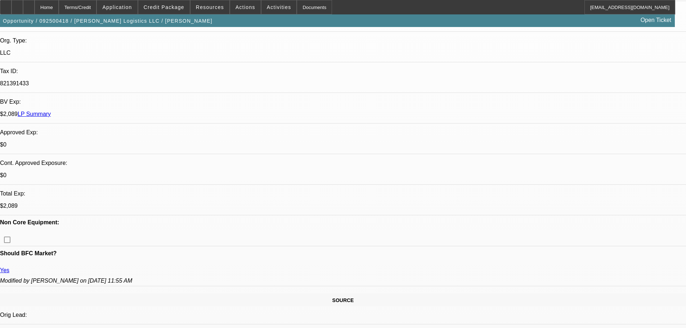
click at [173, 12] on span at bounding box center [163, 7] width 51 height 17
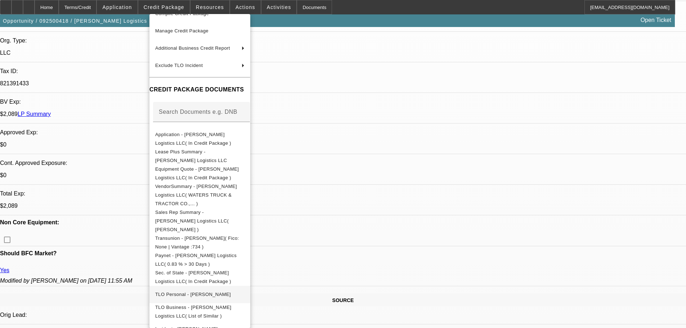
scroll to position [74, 0]
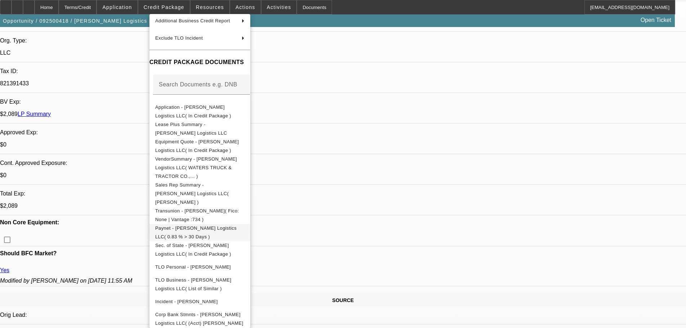
click at [236, 225] on span "Paynet - DaCosta Logistics LLC( 0.83 % > 30 Days )" at bounding box center [195, 232] width 81 height 14
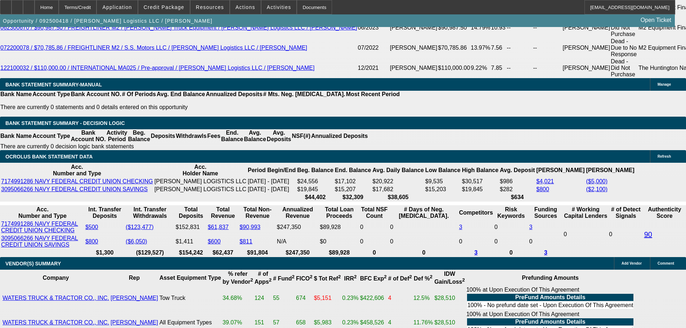
scroll to position [1332, 0]
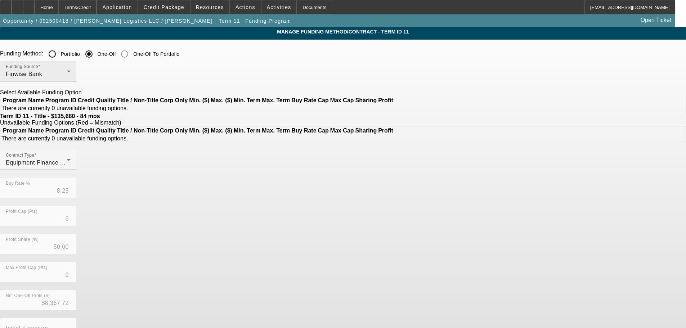
click at [67, 70] on div "Finwise Bank" at bounding box center [36, 74] width 61 height 9
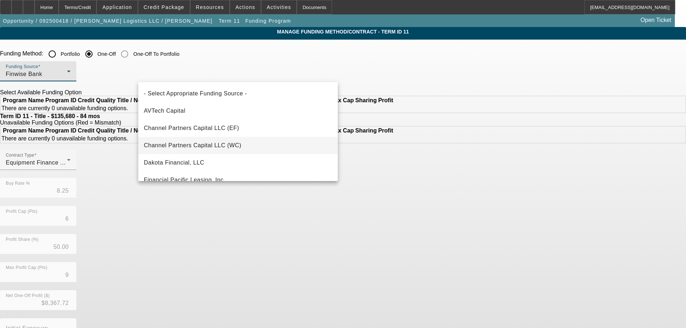
scroll to position [25, 0]
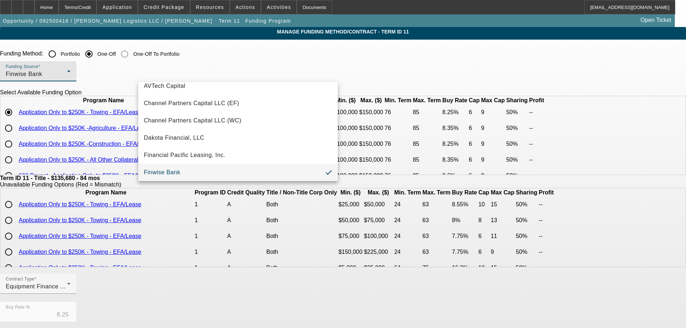
click at [64, 7] on div at bounding box center [343, 164] width 686 height 328
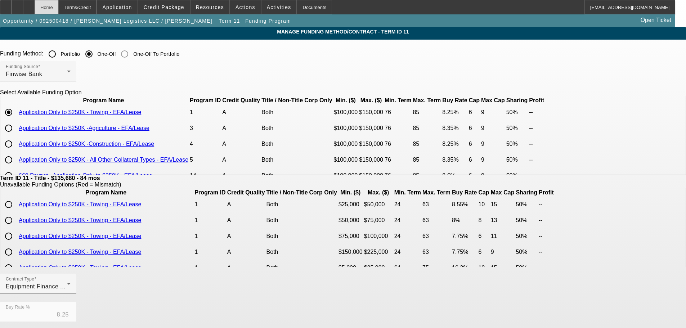
click at [59, 4] on div "Home" at bounding box center [47, 7] width 24 height 14
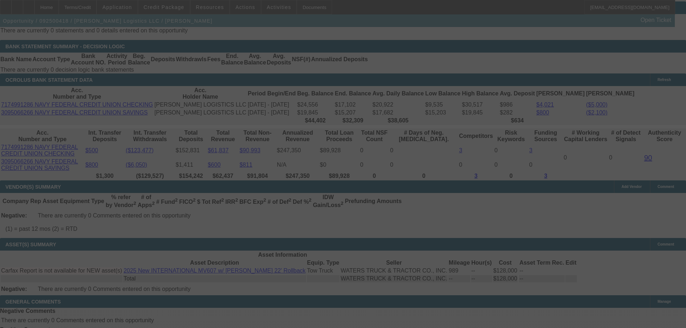
scroll to position [1465, 0]
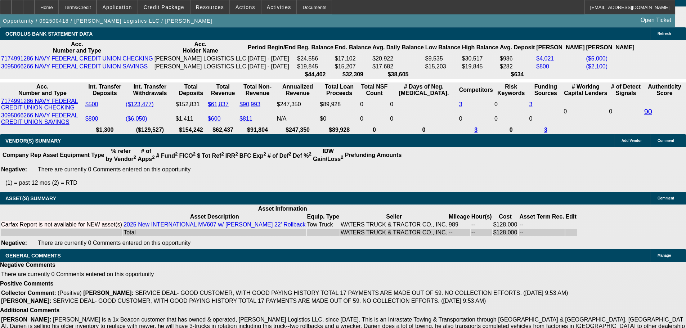
select select "0"
select select "2"
select select "0"
select select "6"
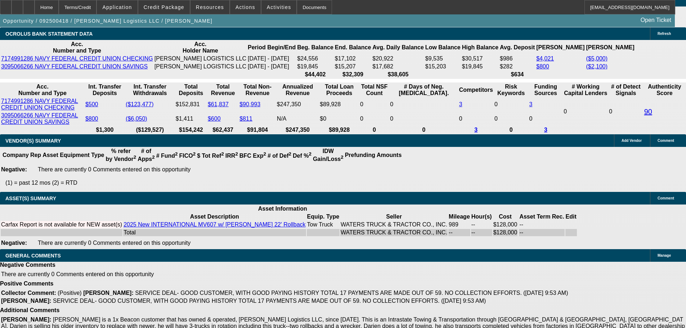
select select "0"
select select "2"
select select "0"
select select "6"
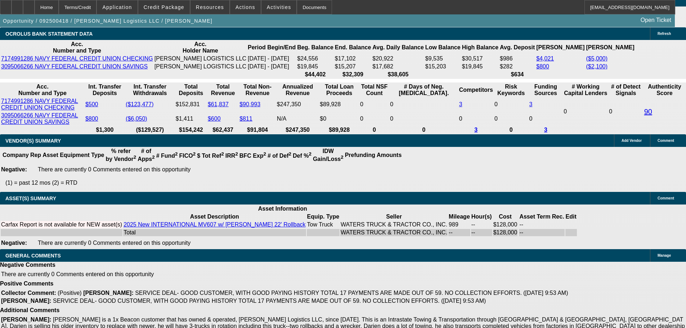
select select "0"
select select "2"
select select "0"
select select "6"
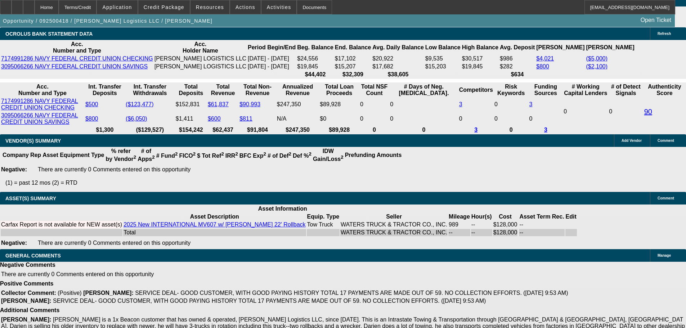
select select "0"
select select "2"
select select "0"
select select "6"
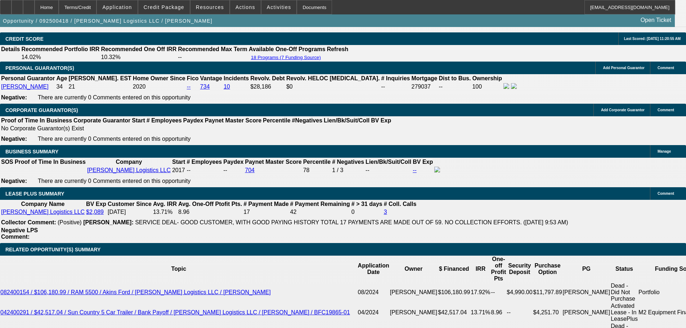
scroll to position [1037, 0]
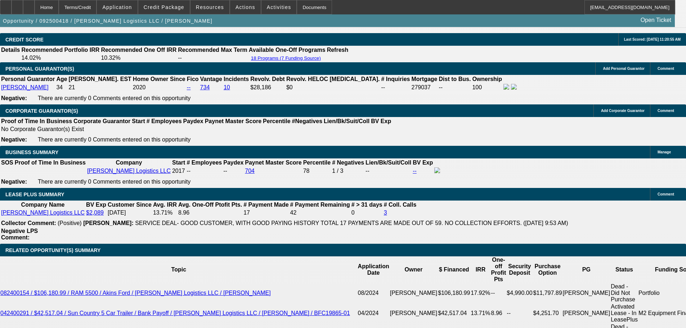
select select "0"
select select "2"
select select "0"
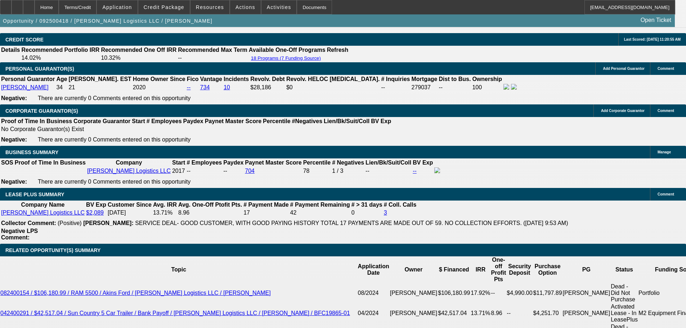
select select "6"
select select "0"
select select "2"
select select "0"
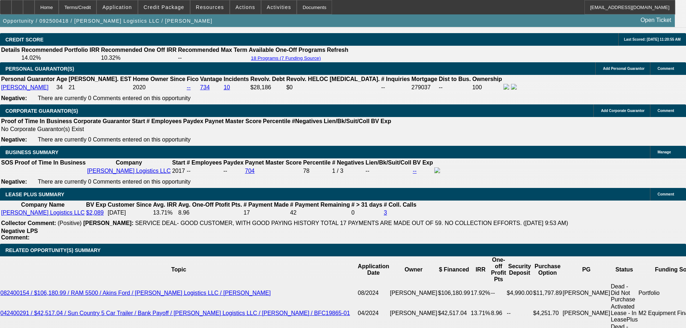
select select "6"
select select "0"
select select "2"
select select "0"
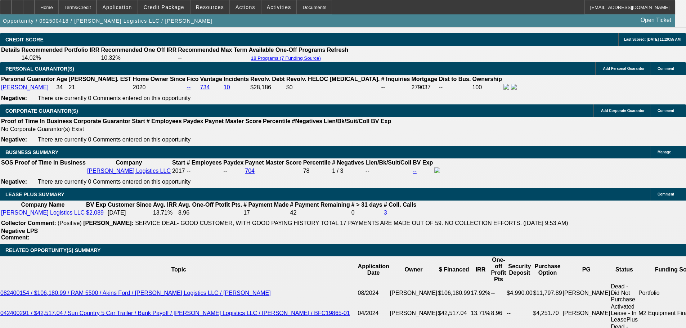
select select "6"
select select "0"
select select "2"
select select "0"
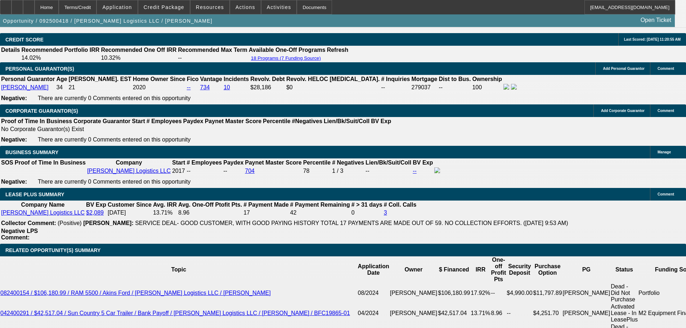
select select "6"
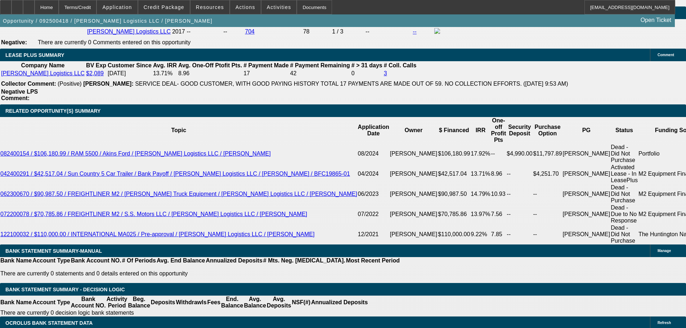
scroll to position [1217, 0]
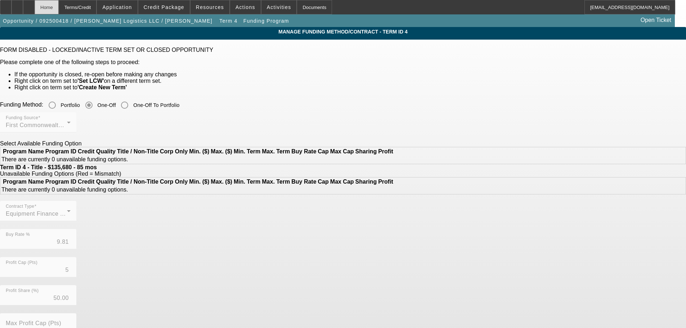
click at [59, 7] on div "Home" at bounding box center [47, 7] width 24 height 14
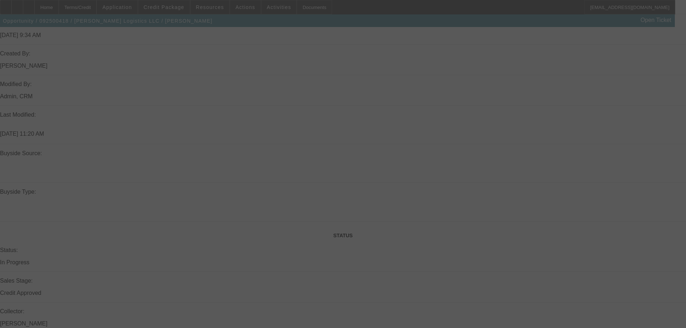
scroll to position [792, 0]
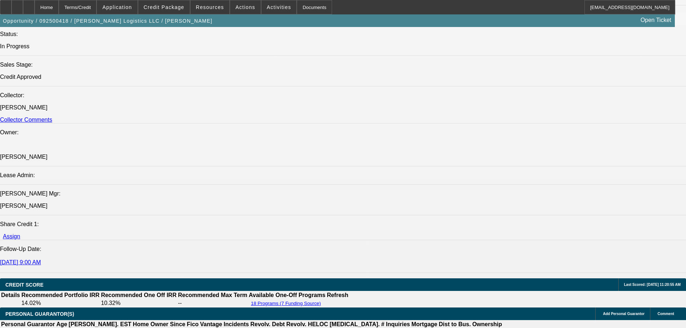
select select "0"
select select "2"
select select "0"
select select "6"
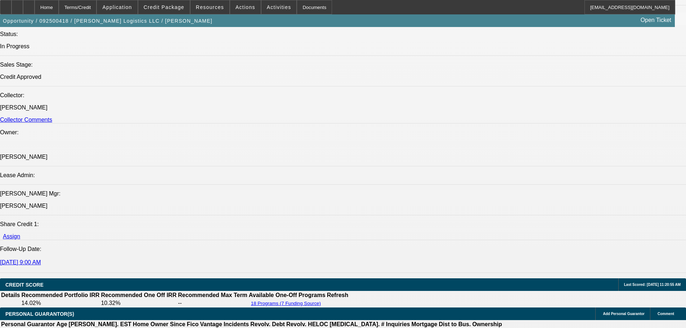
select select "0"
select select "2"
select select "0"
select select "6"
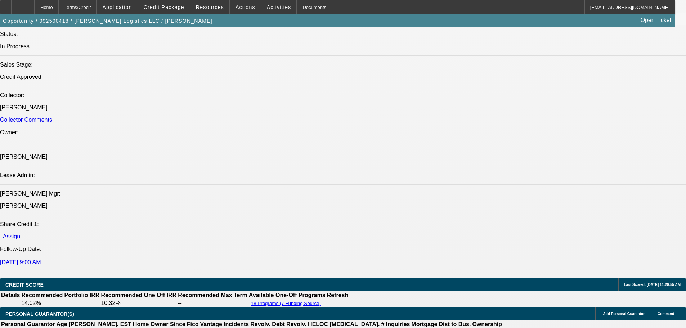
select select "0"
select select "2"
select select "0"
select select "6"
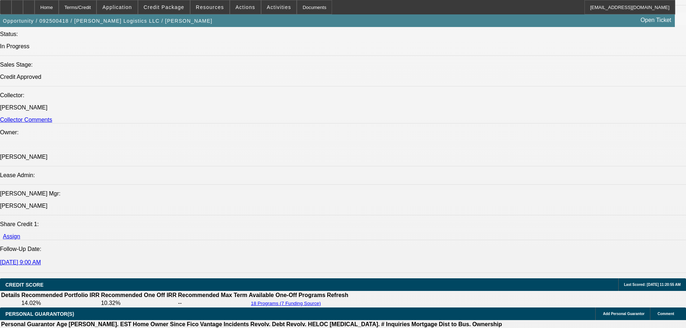
select select "0"
select select "2"
select select "0"
select select "6"
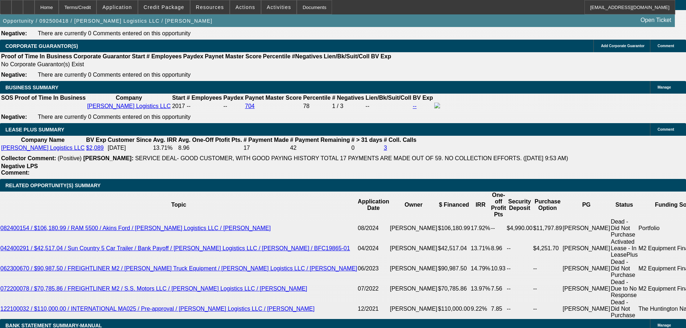
scroll to position [1188, 0]
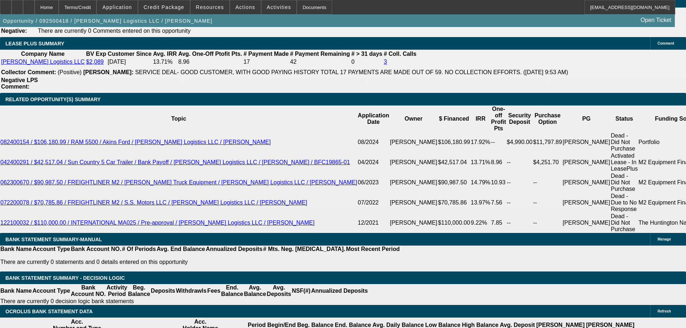
select select "0"
select select "2"
select select "0"
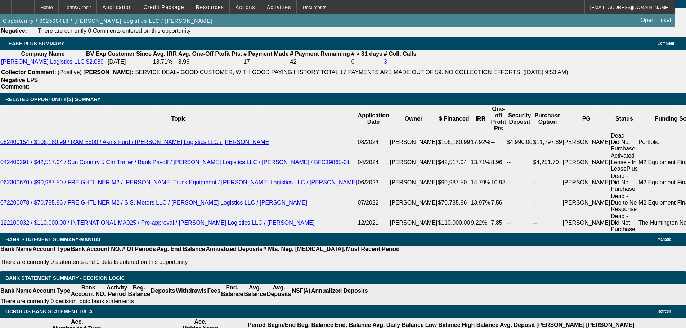
select select "6"
select select "0"
select select "2"
select select "0"
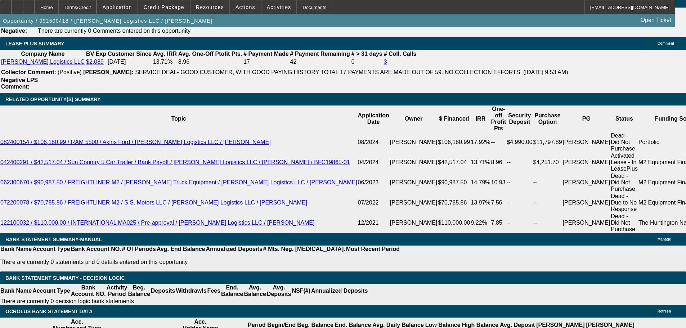
select select "6"
select select "0"
select select "2"
select select "0"
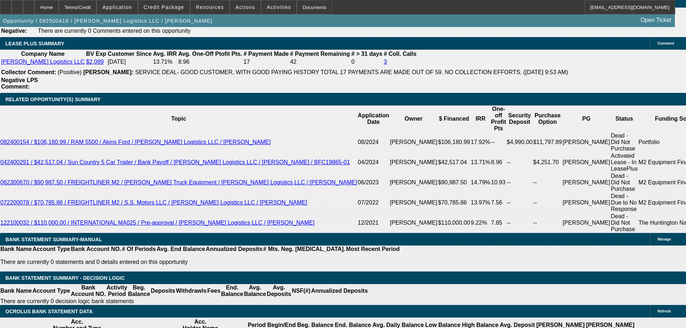
select select "6"
select select "0"
select select "2"
select select "0"
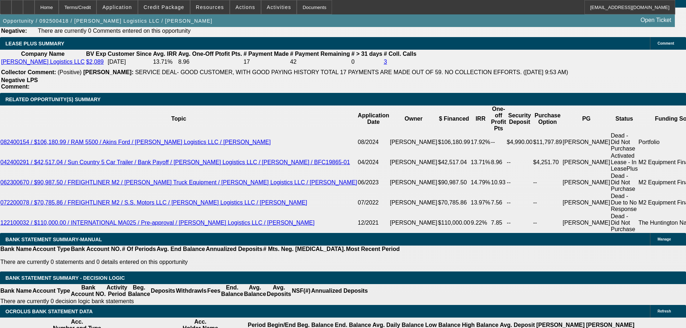
select select "6"
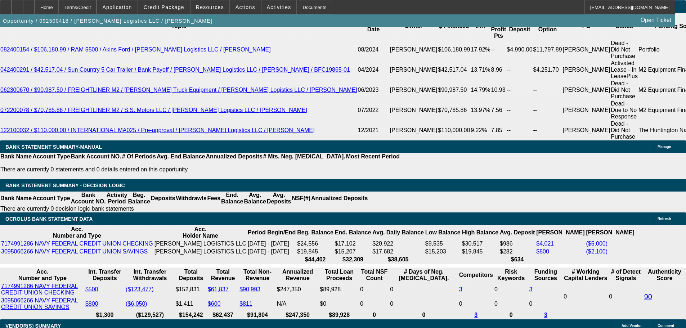
scroll to position [1332, 0]
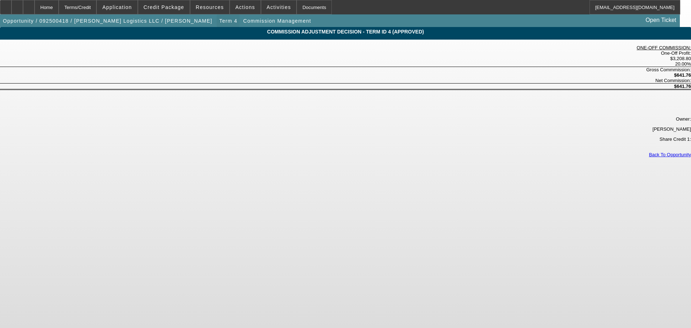
click at [217, 17] on span "button" at bounding box center [228, 20] width 23 height 17
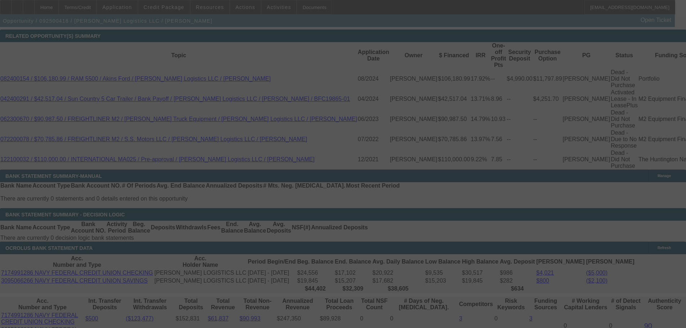
scroll to position [1199, 0]
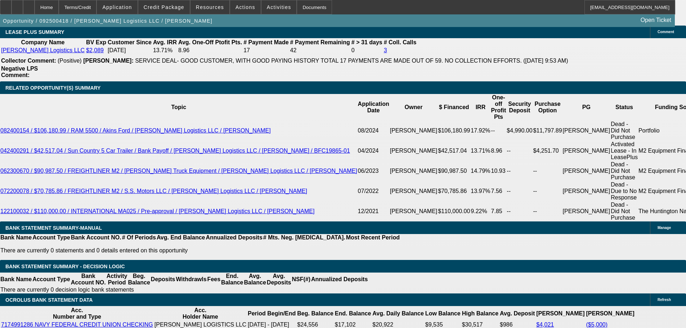
select select "0"
select select "2"
select select "0"
select select "6"
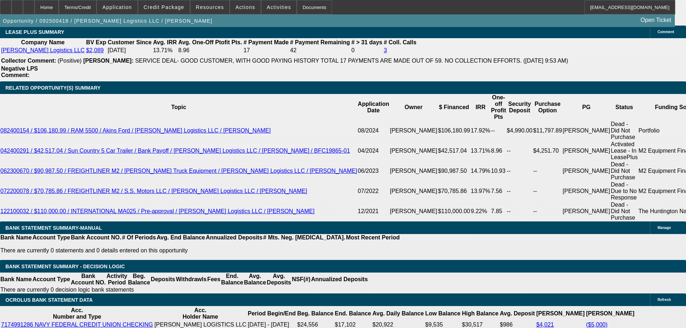
select select "0"
select select "2"
select select "0"
select select "6"
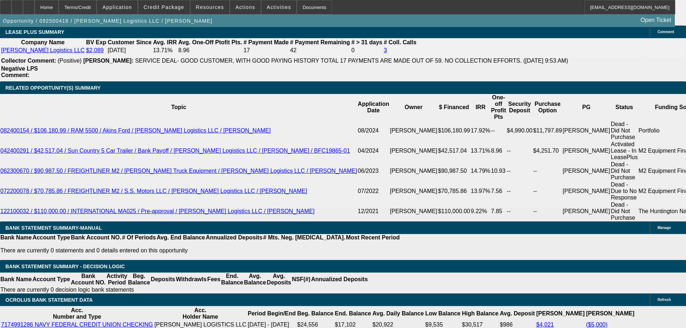
select select "0"
select select "2"
select select "0"
select select "6"
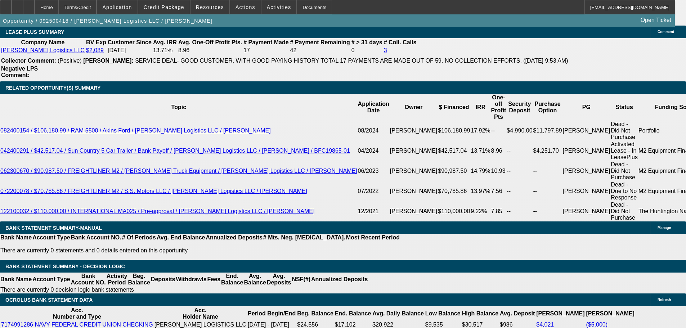
select select "0"
select select "2"
select select "0"
select select "6"
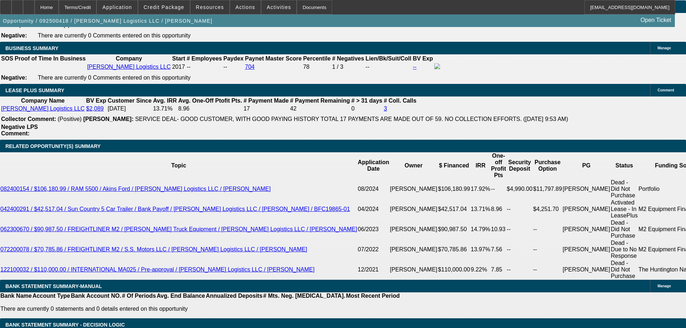
scroll to position [1091, 0]
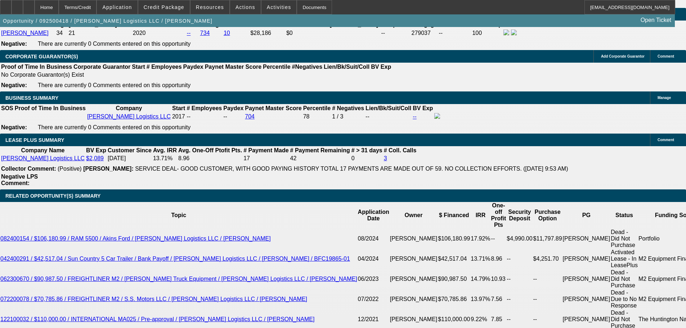
select select "0"
select select "2"
select select "0"
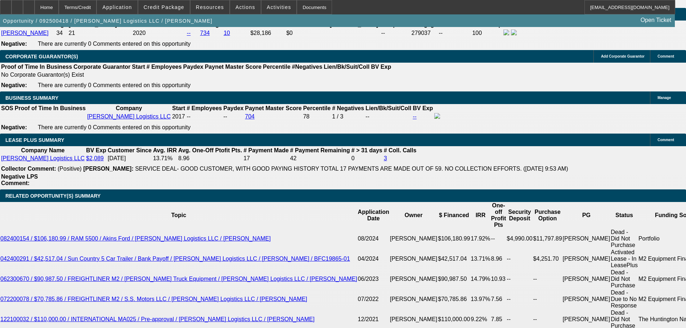
select select "6"
select select "0"
select select "2"
select select "0"
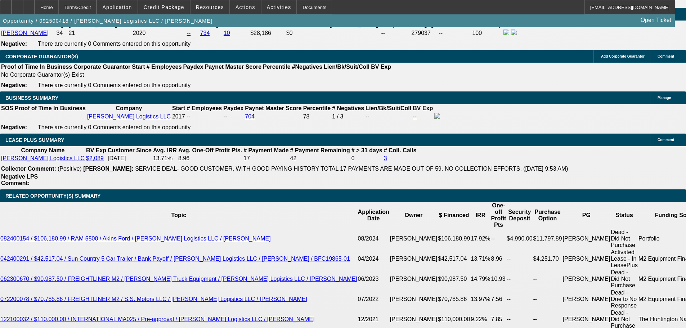
select select "6"
select select "0"
select select "2"
select select "0"
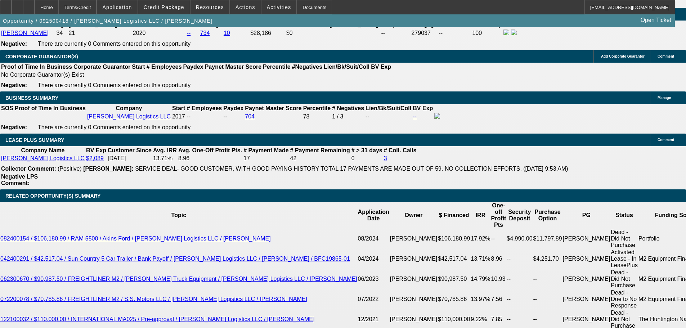
select select "6"
select select "0"
select select "2"
select select "0"
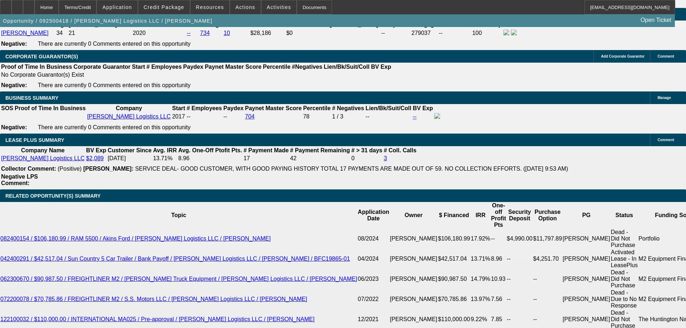
select select "6"
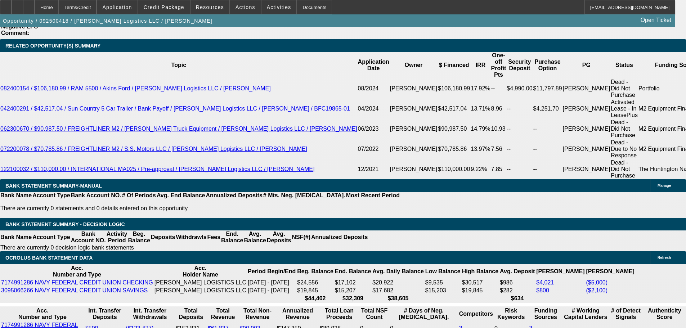
scroll to position [1343, 0]
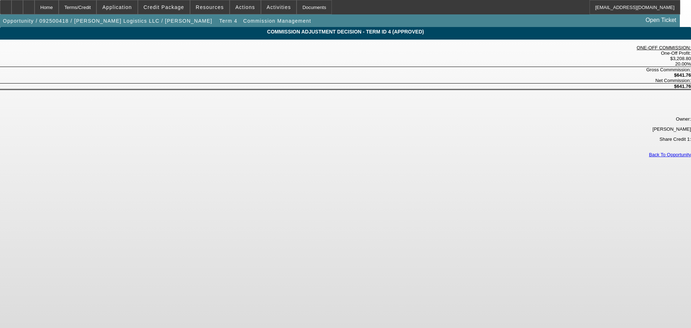
click at [649, 152] on link "Back To Opportunity" at bounding box center [670, 154] width 42 height 5
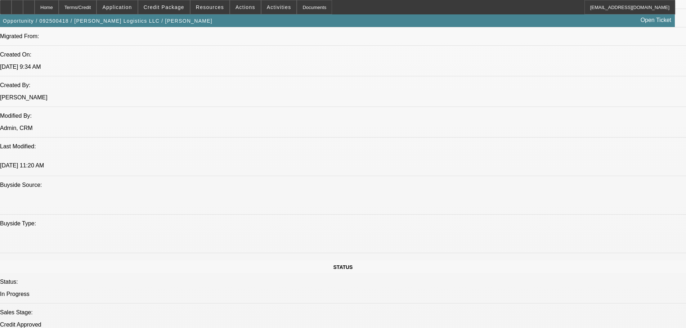
select select "0"
select select "2"
select select "0"
select select "6"
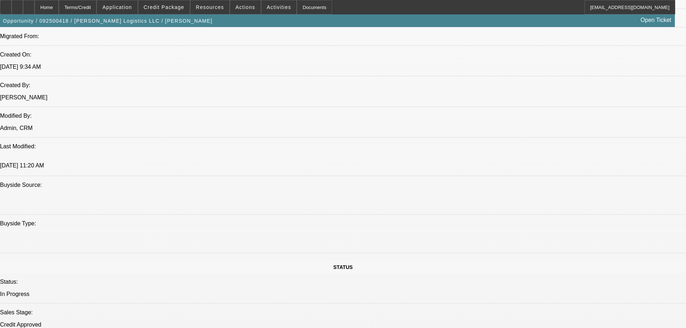
select select "0"
select select "2"
select select "0"
select select "6"
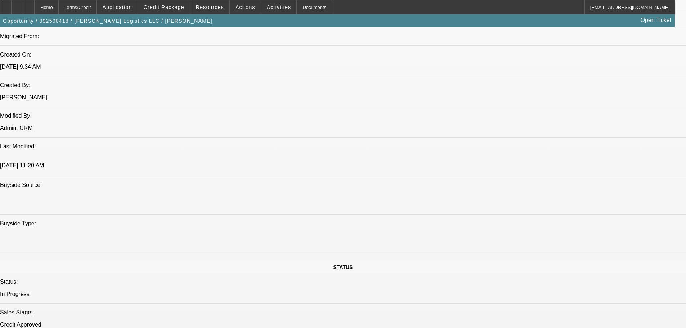
select select "0"
select select "2"
select select "0"
select select "6"
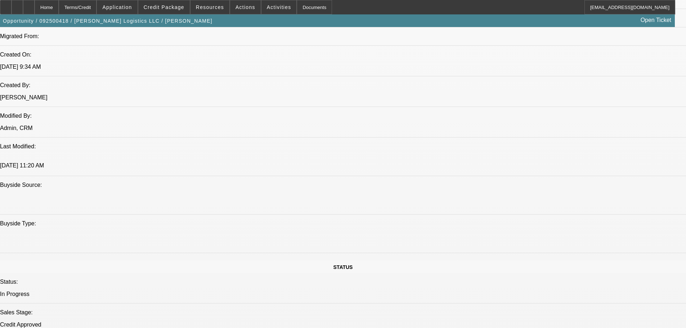
select select "0"
select select "2"
select select "0"
select select "6"
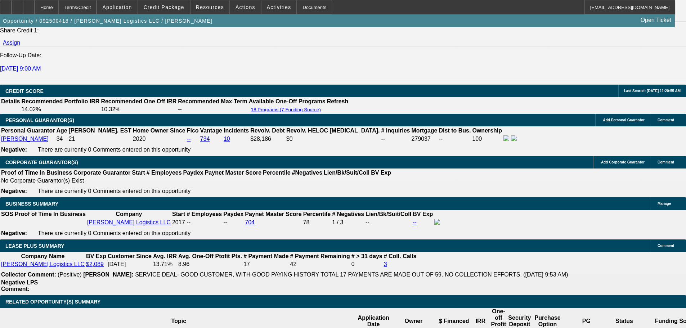
scroll to position [1008, 0]
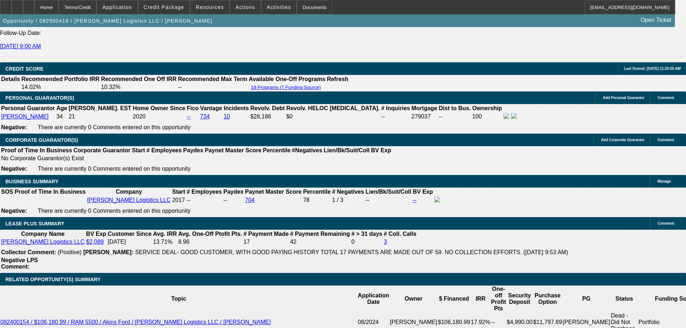
select select "0"
select select "2"
select select "0"
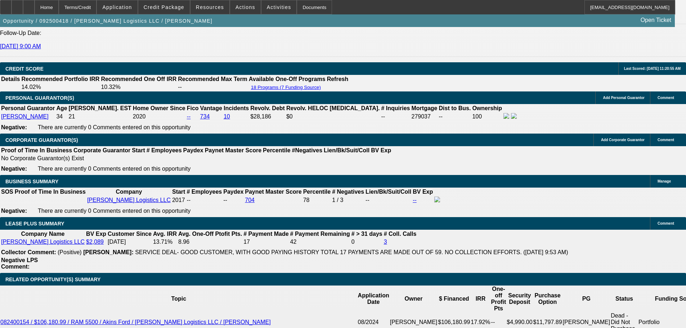
select select "6"
select select "0"
select select "2"
select select "0"
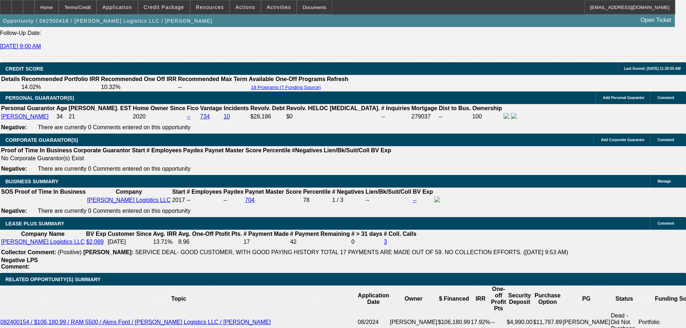
select select "6"
select select "0"
select select "2"
select select "0"
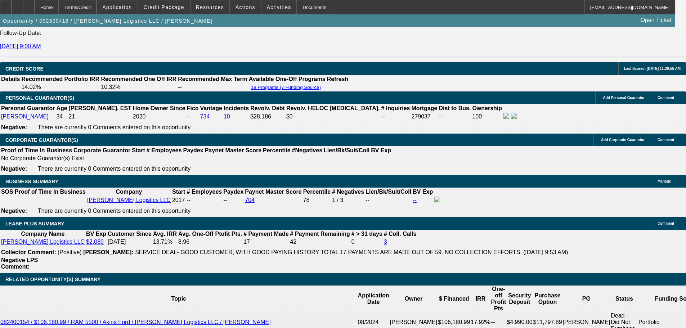
select select "6"
select select "0"
select select "2"
select select "0"
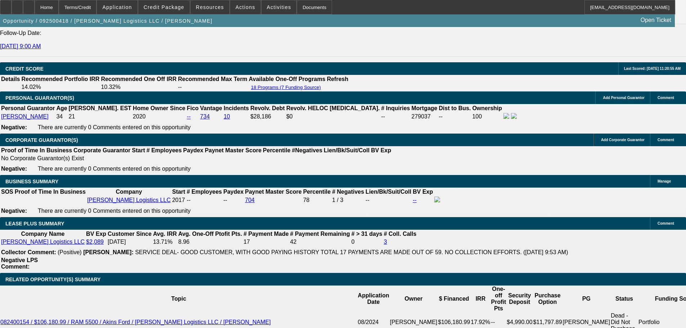
select select "6"
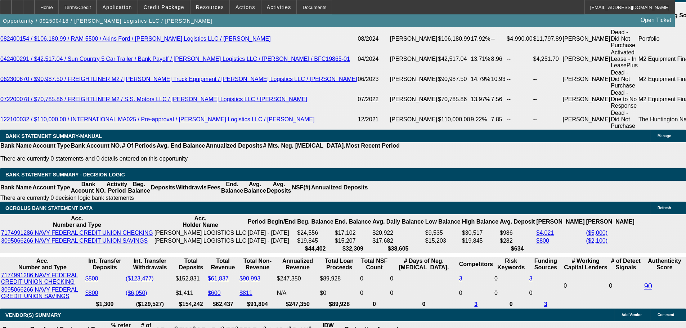
scroll to position [1354, 0]
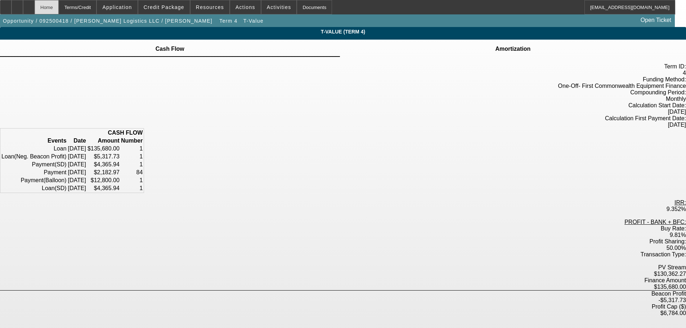
click at [59, 10] on div "Home" at bounding box center [47, 7] width 24 height 14
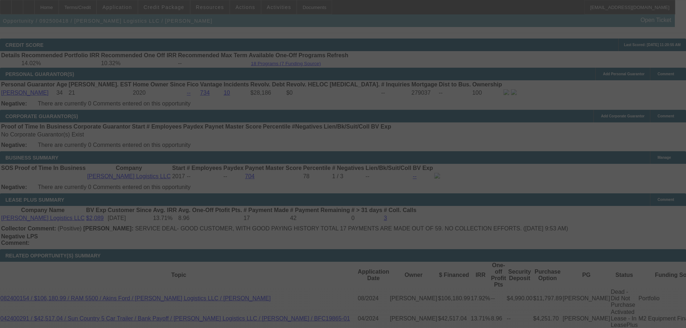
scroll to position [1113, 0]
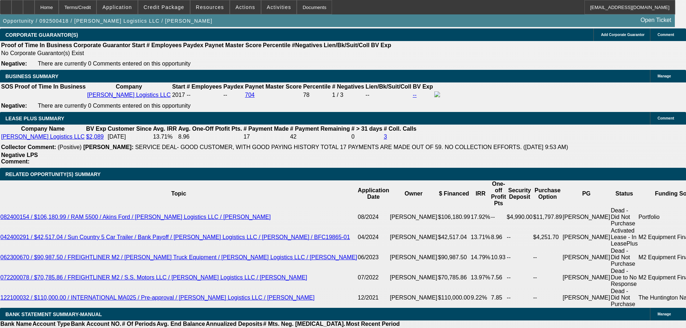
select select "0"
select select "2"
select select "0"
select select "6"
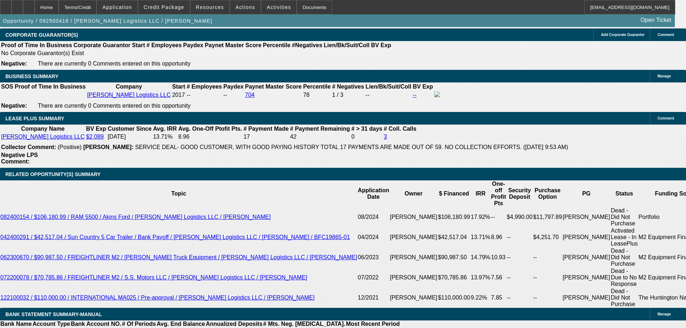
select select "0"
select select "2"
select select "0"
select select "6"
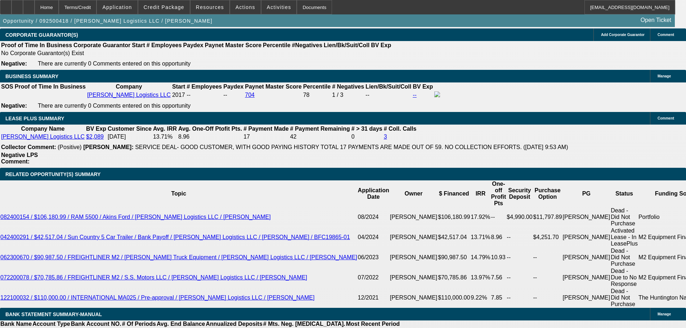
select select "0"
select select "2"
select select "0"
select select "6"
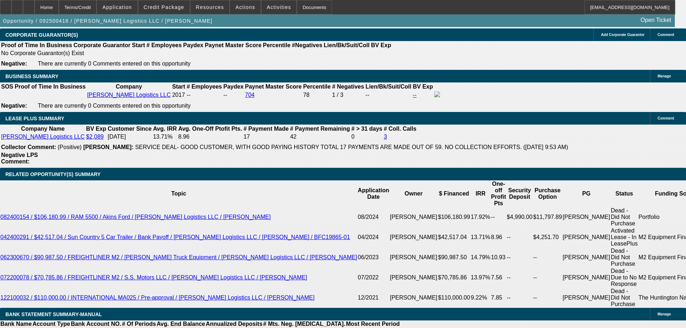
select select "0"
select select "2"
select select "0"
select select "6"
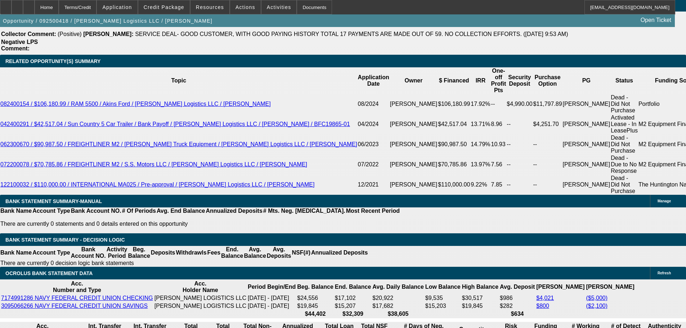
scroll to position [1257, 0]
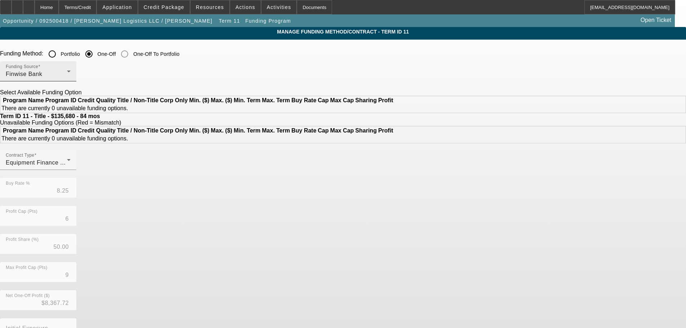
click at [67, 74] on div "Finwise Bank" at bounding box center [36, 74] width 61 height 9
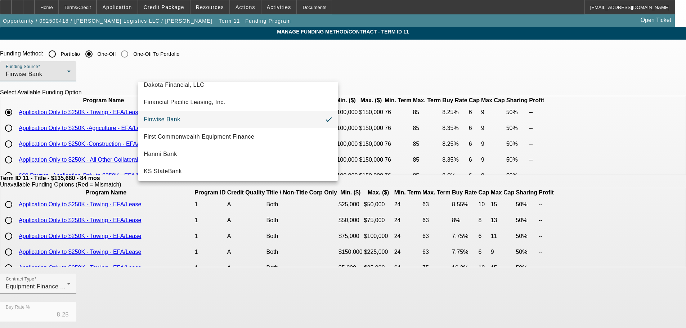
scroll to position [108, 0]
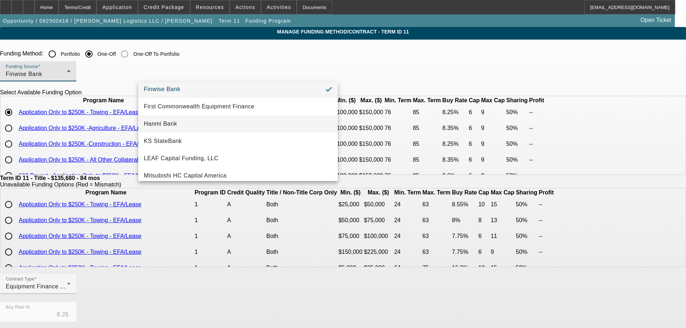
click at [202, 124] on mat-option "Hanmi Bank" at bounding box center [237, 123] width 199 height 17
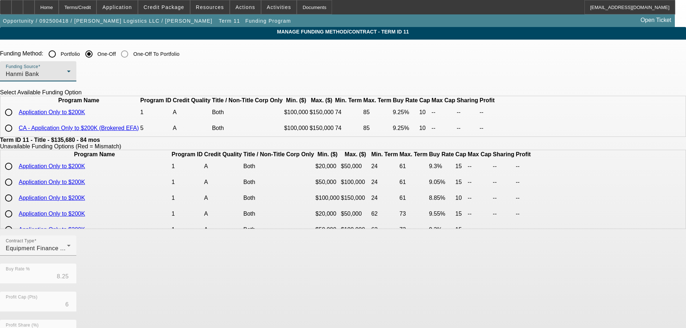
click at [16, 119] on input "radio" at bounding box center [8, 112] width 14 height 14
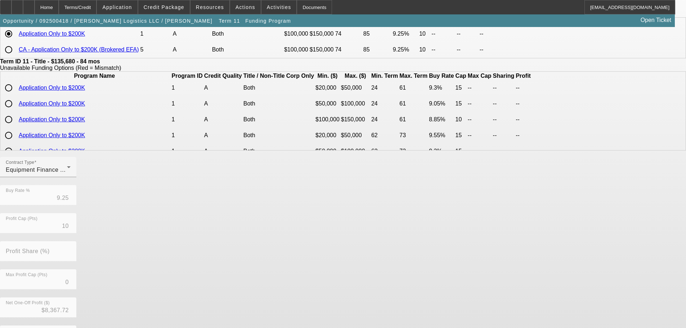
scroll to position [146, 0]
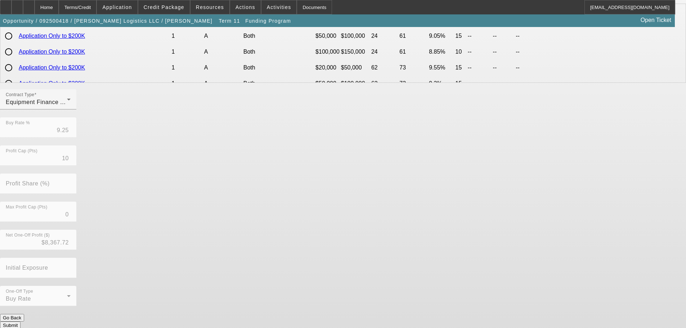
click at [21, 321] on button "Submit" at bounding box center [10, 325] width 21 height 8
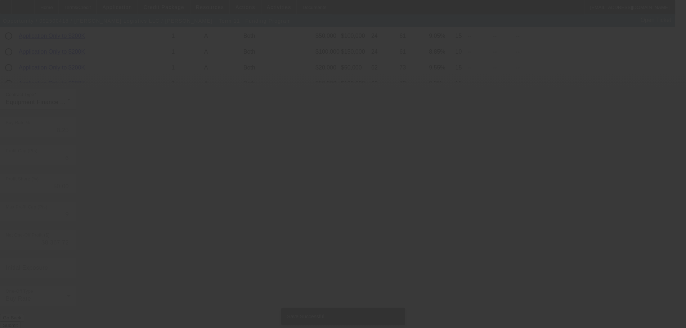
scroll to position [0, 0]
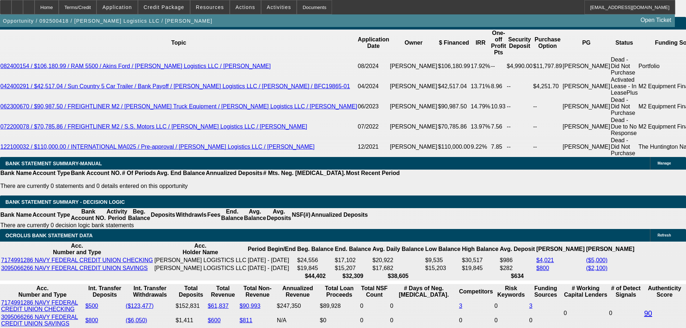
scroll to position [1322, 0]
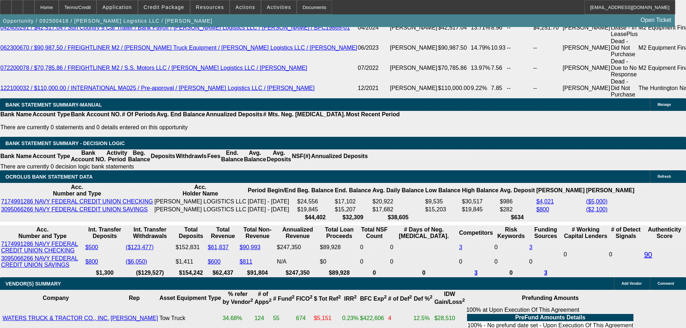
drag, startPoint x: 156, startPoint y: 174, endPoint x: 177, endPoint y: 176, distance: 21.0
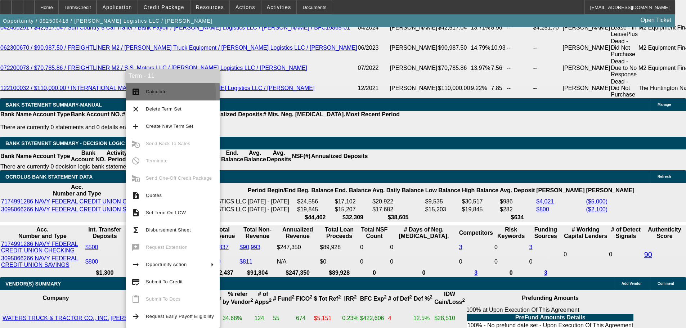
click at [151, 95] on span "Calculate" at bounding box center [180, 91] width 68 height 9
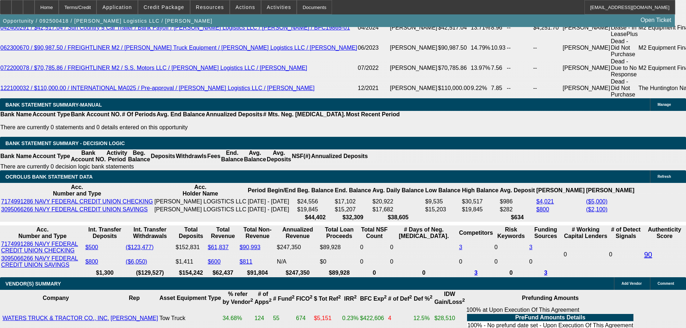
drag, startPoint x: 107, startPoint y: 176, endPoint x: 154, endPoint y: 183, distance: 47.7
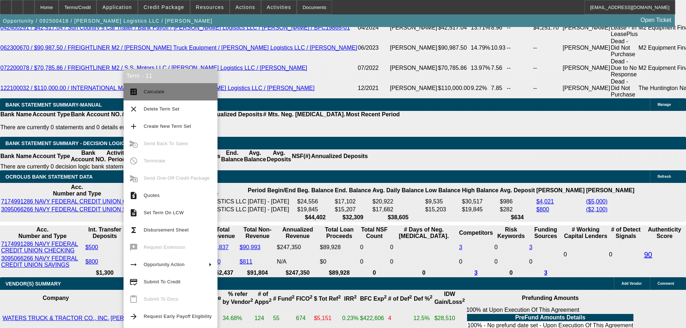
click at [155, 88] on span "Calculate" at bounding box center [178, 91] width 68 height 9
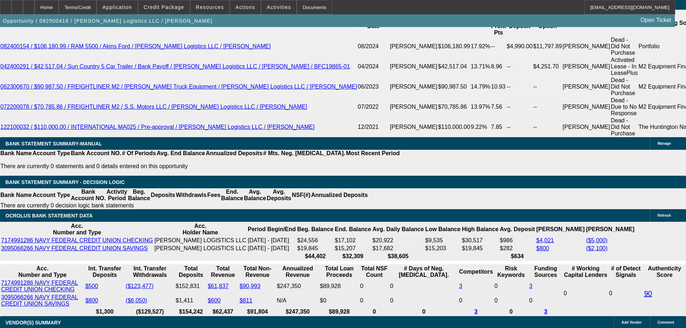
scroll to position [1250, 0]
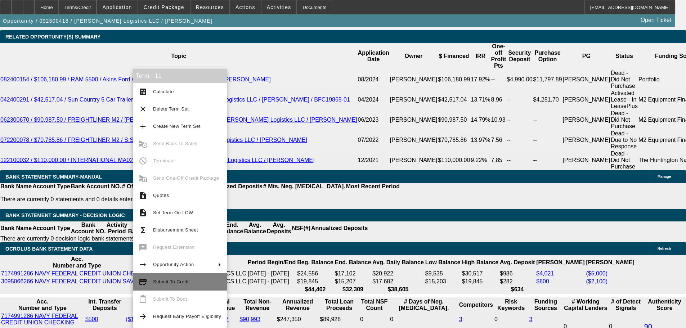
click at [184, 281] on span "Submit To Credit" at bounding box center [171, 281] width 37 height 5
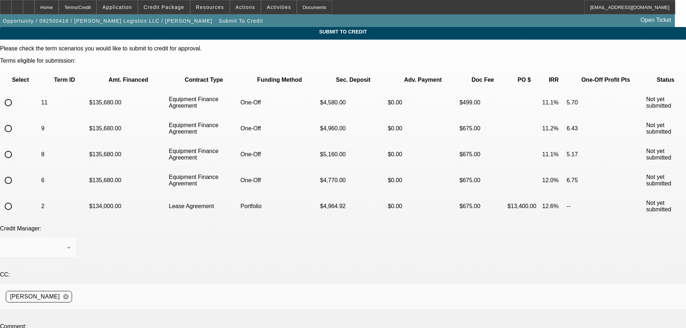
click at [15, 95] on input "radio" at bounding box center [8, 102] width 14 height 14
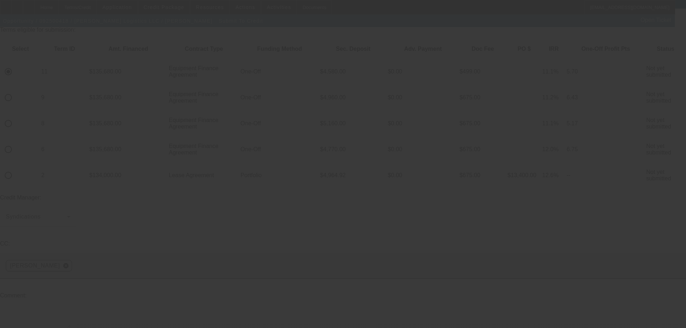
scroll to position [75, 0]
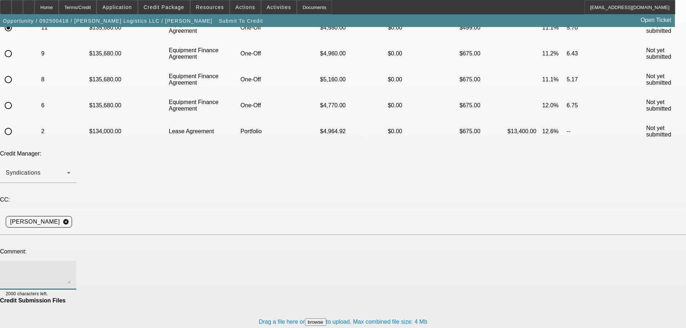
click at [71, 266] on textarea at bounding box center [38, 274] width 65 height 17
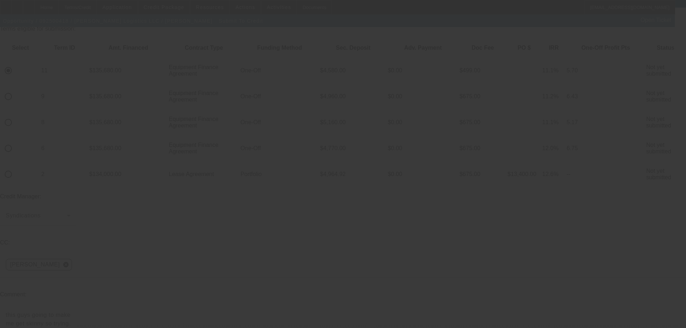
scroll to position [0, 0]
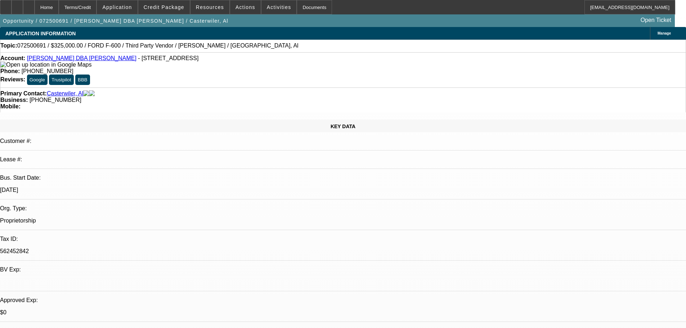
select select "0"
select select "2"
select select "0"
select select "6"
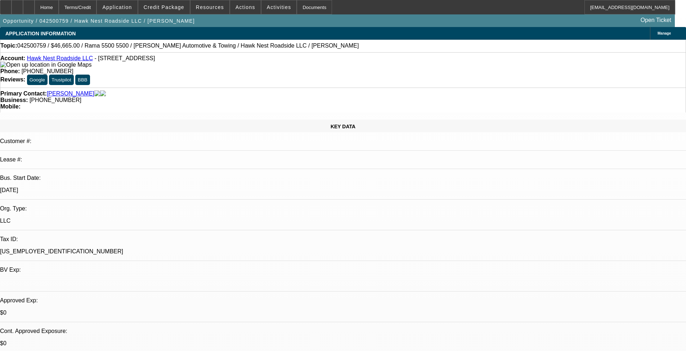
select select "0.15"
select select "0"
select select "0.1"
select select "4"
select select "0.15"
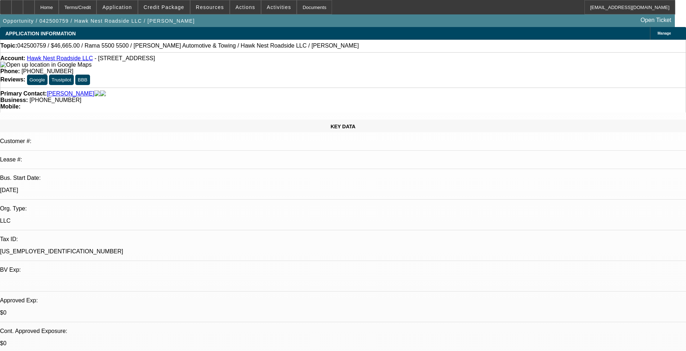
select select "0"
select select "0.1"
select select "4"
select select "0.15"
select select "0"
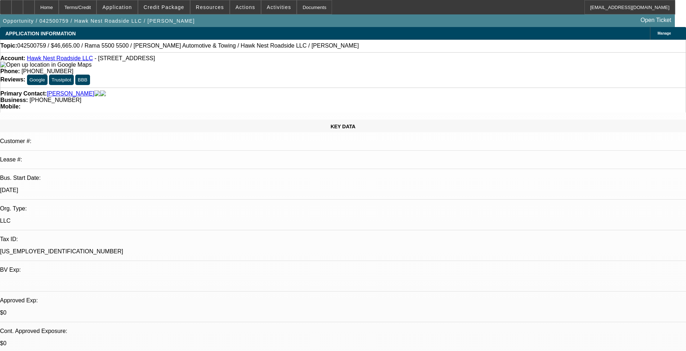
select select "0.1"
select select "4"
select select "0"
select select "11"
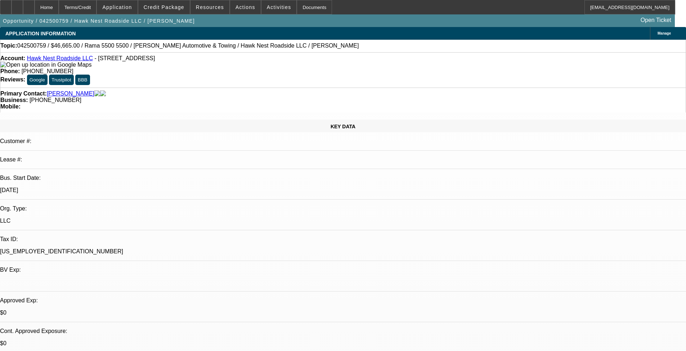
select select "0.1"
select select "4"
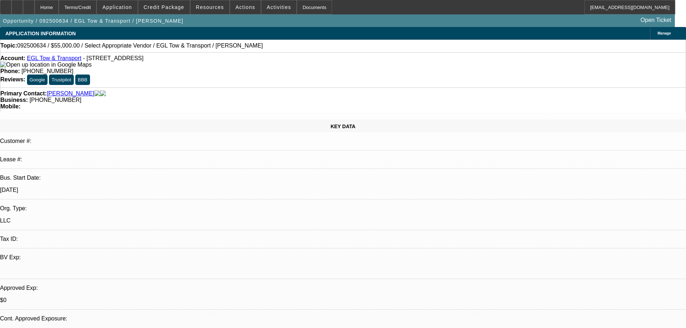
select select "0"
select select "2"
select select "0.1"
select select "4"
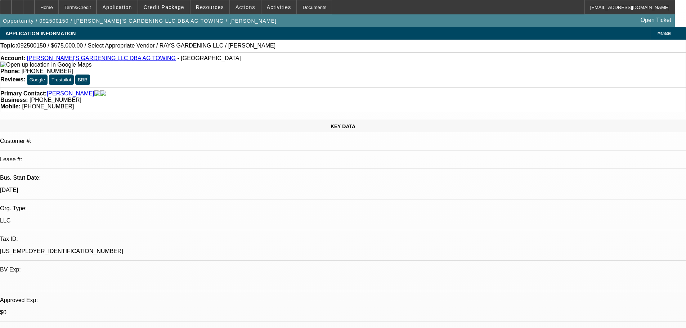
select select "0.1"
select select "2"
select select "0.1"
select select "4"
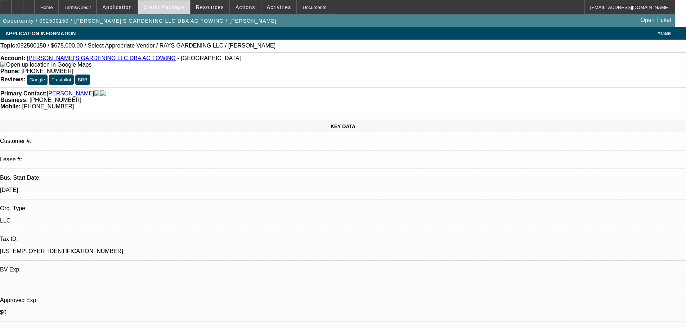
click at [166, 11] on span at bounding box center [163, 7] width 51 height 17
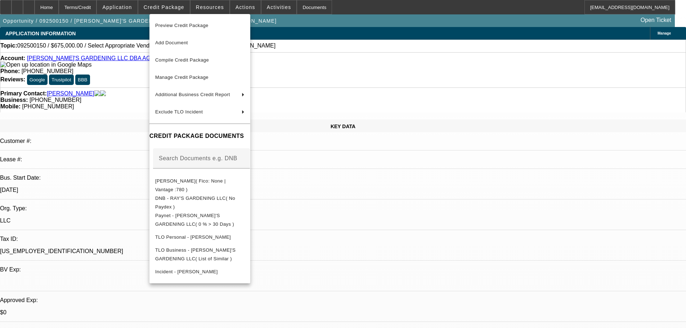
click at [86, 62] on div at bounding box center [343, 164] width 686 height 328
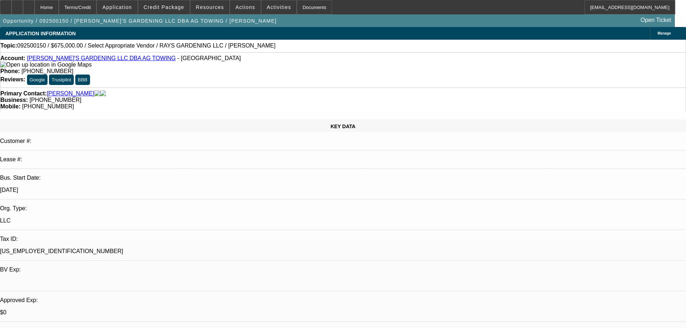
click at [93, 61] on link "RAY'S GARDENING LLC DBA AG TOWING" at bounding box center [101, 58] width 149 height 6
click at [11, 6] on div at bounding box center [6, 7] width 12 height 14
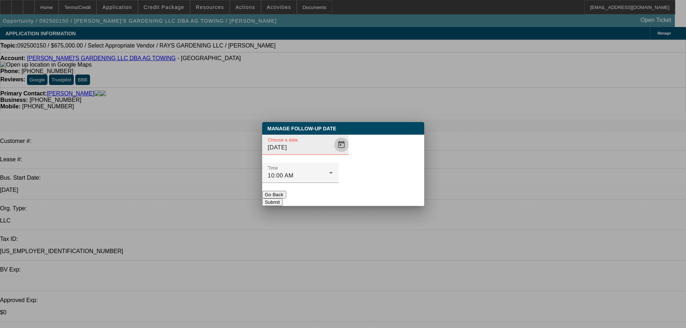
click at [333, 153] on span "Open calendar" at bounding box center [341, 144] width 17 height 17
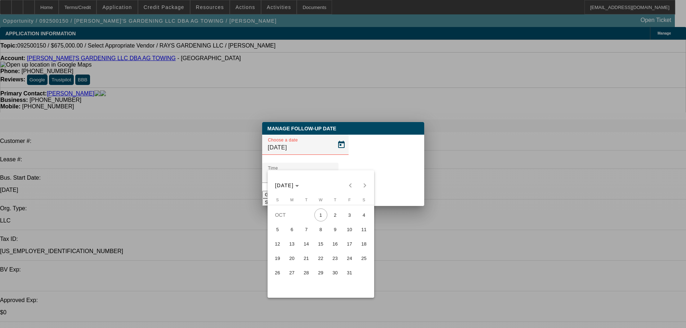
click at [317, 243] on span "15" at bounding box center [320, 243] width 13 height 13
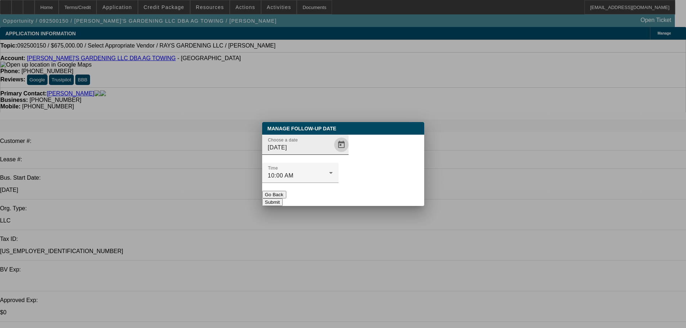
click at [333, 153] on span "Open calendar" at bounding box center [341, 144] width 17 height 17
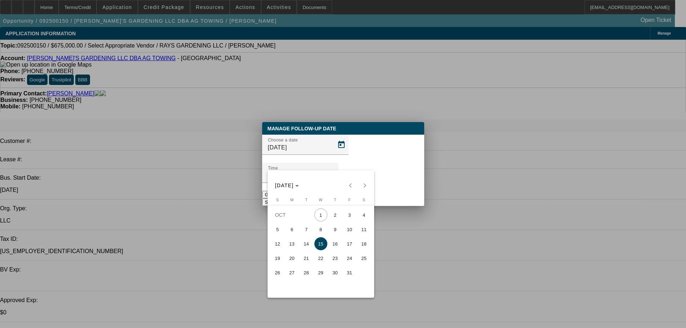
click at [321, 272] on span "29" at bounding box center [320, 272] width 13 height 13
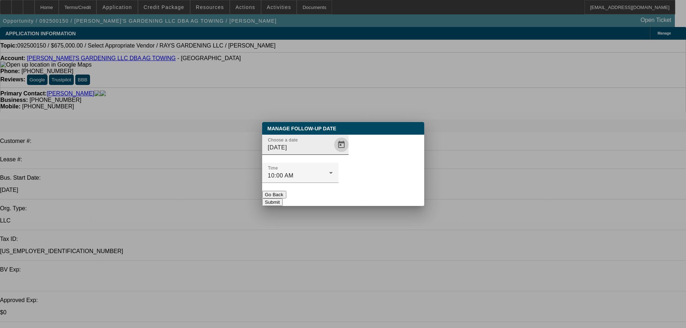
click at [333, 153] on span "Open calendar" at bounding box center [341, 144] width 17 height 17
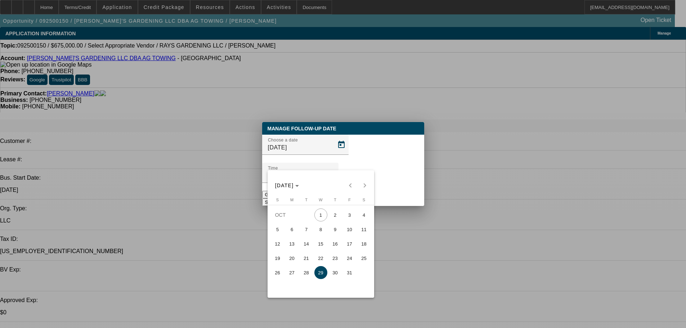
click at [364, 186] on div "OCT 2025 OCT 2025" at bounding box center [320, 185] width 103 height 14
click at [348, 276] on span "31" at bounding box center [349, 272] width 13 height 13
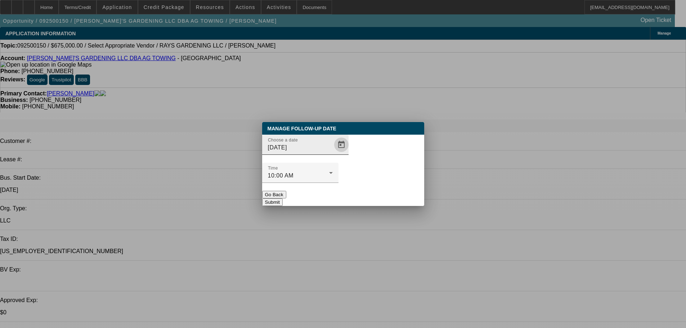
click at [333, 153] on span "Open calendar" at bounding box center [341, 144] width 17 height 17
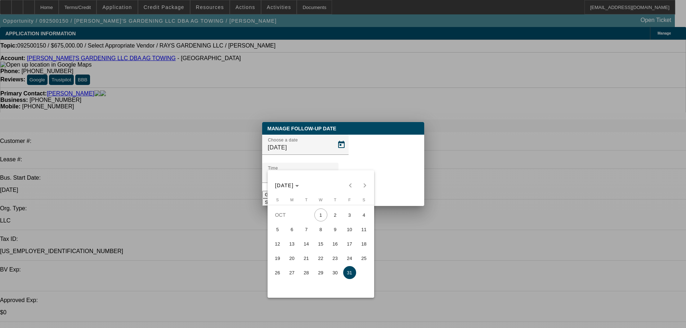
click at [365, 185] on div "OCT 2025 OCT 2025" at bounding box center [320, 185] width 103 height 14
click at [321, 246] on span "15" at bounding box center [320, 243] width 13 height 13
type input "10/15/2025"
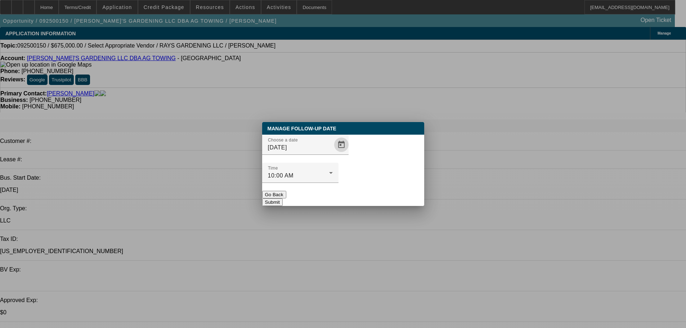
click at [283, 198] on button "Submit" at bounding box center [272, 202] width 21 height 8
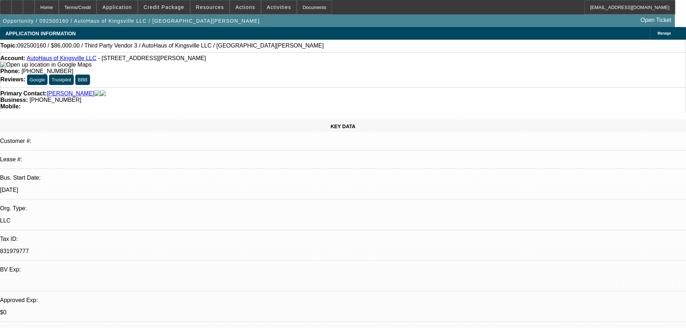
select select "0"
select select "2"
select select "0.1"
select select "4"
